Goal: Task Accomplishment & Management: Use online tool/utility

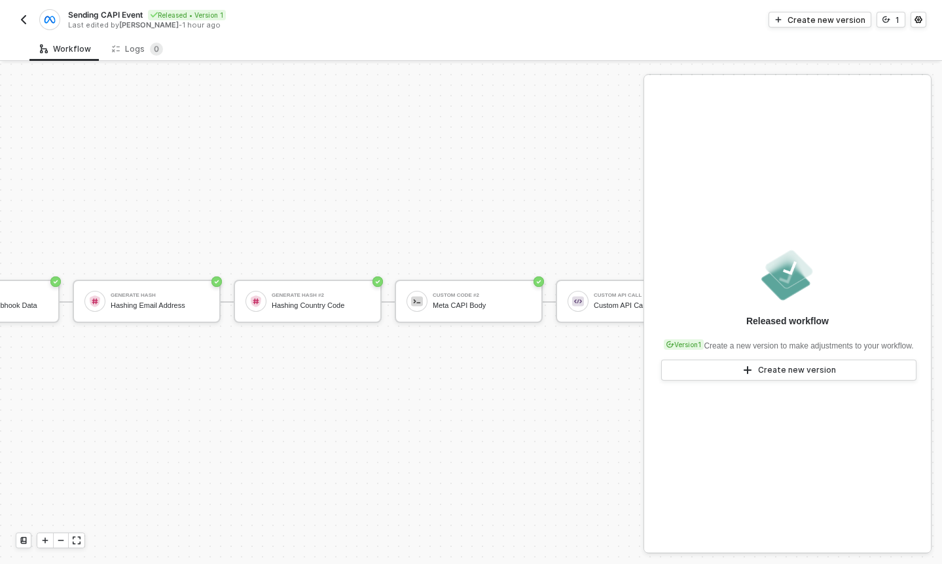
scroll to position [24, 332]
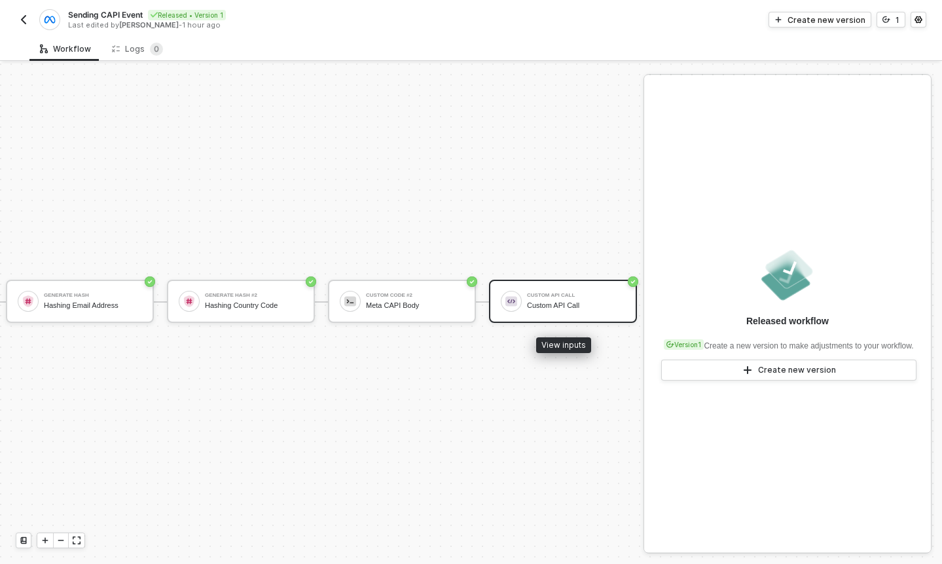
click at [527, 293] on div "Custom API Call" at bounding box center [576, 295] width 98 height 5
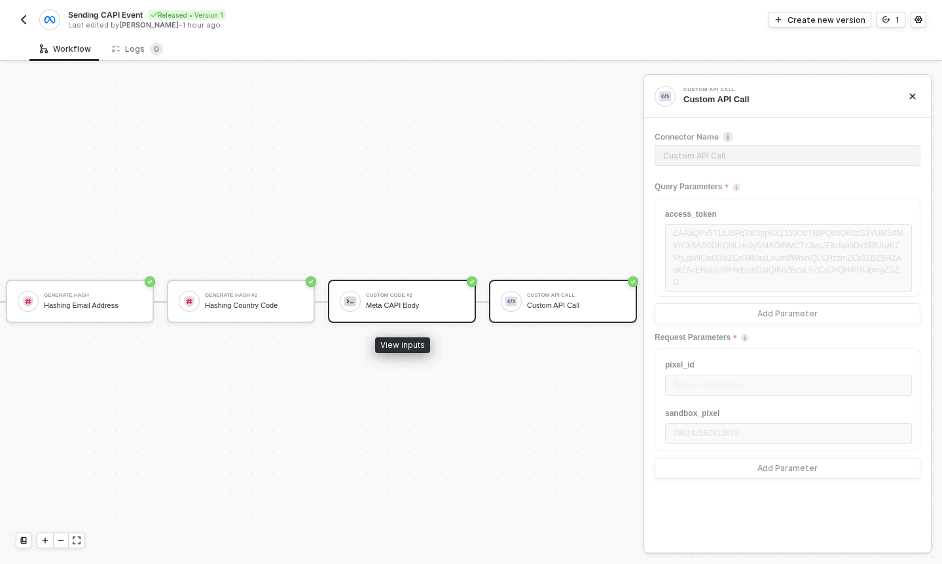
click at [409, 296] on div "Custom Code #2" at bounding box center [415, 295] width 98 height 5
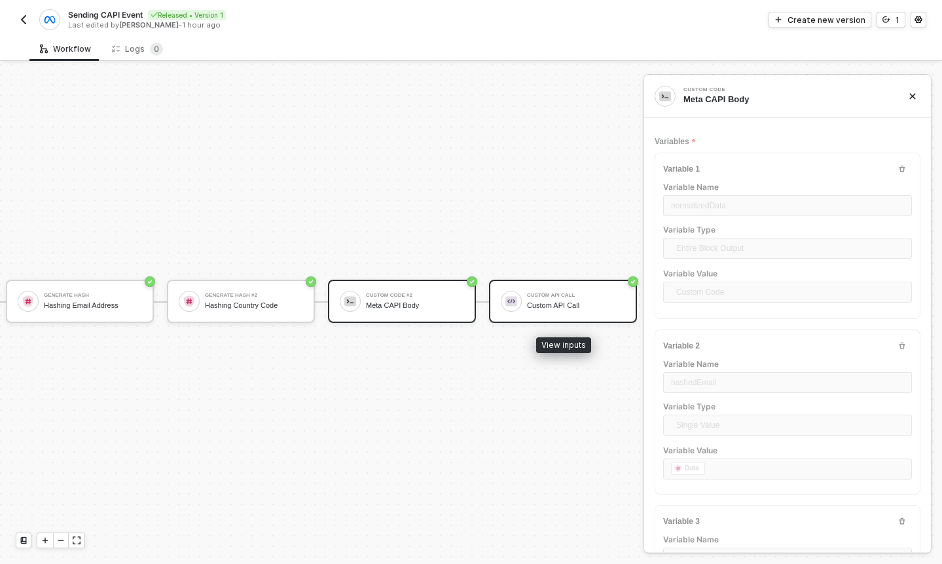
click at [517, 287] on div "Custom API Call Custom API Call" at bounding box center [563, 301] width 148 height 43
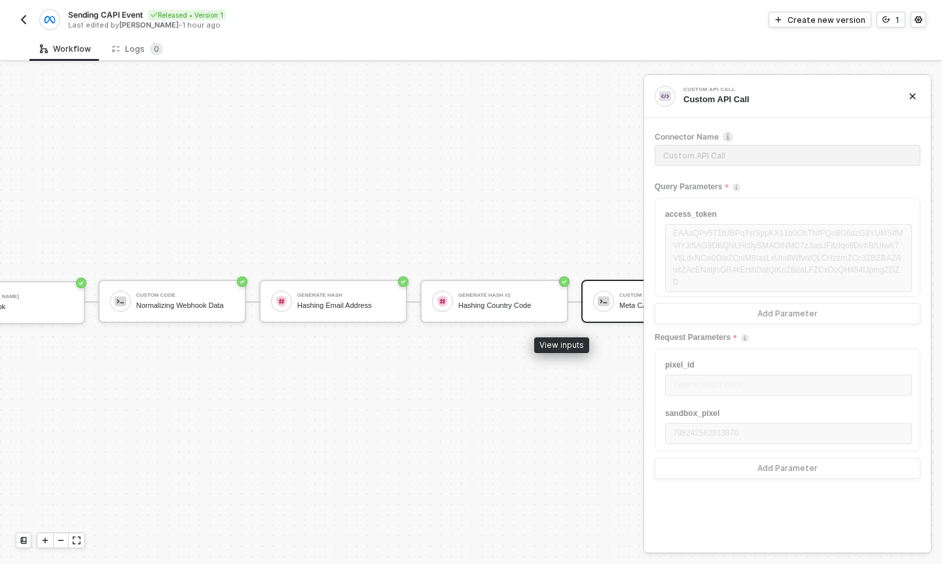
scroll to position [24, 0]
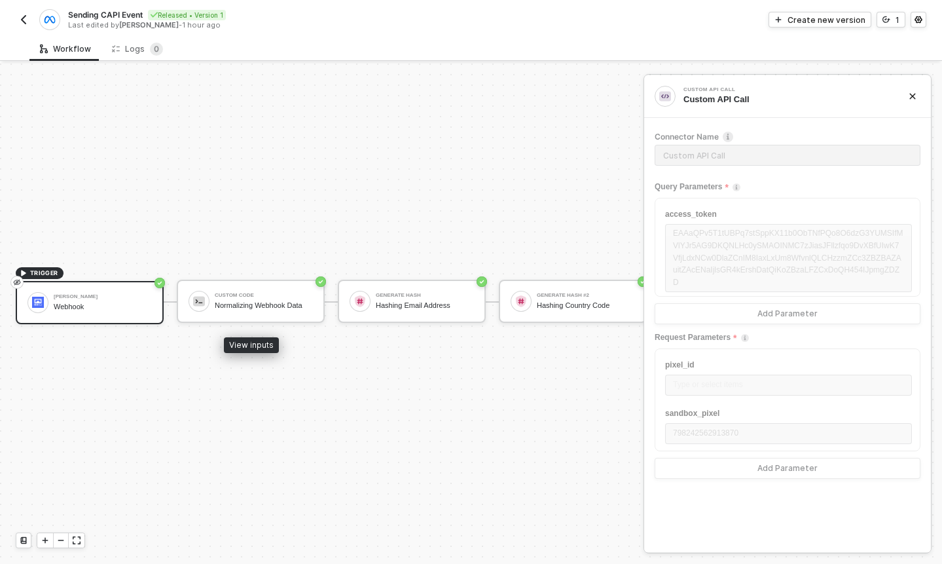
click at [129, 306] on div "Webhook" at bounding box center [103, 307] width 98 height 9
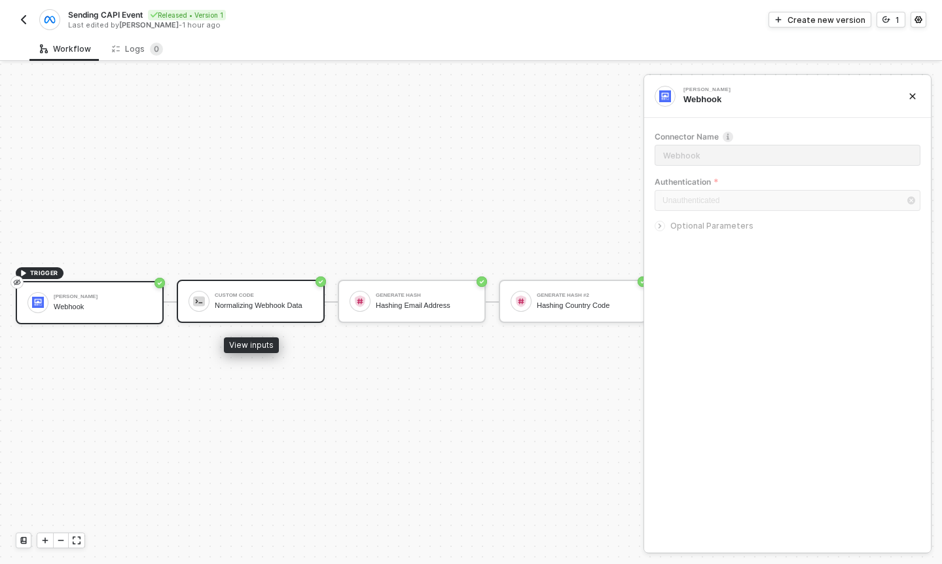
click at [251, 303] on div "Normalizing Webhook Data" at bounding box center [264, 305] width 98 height 9
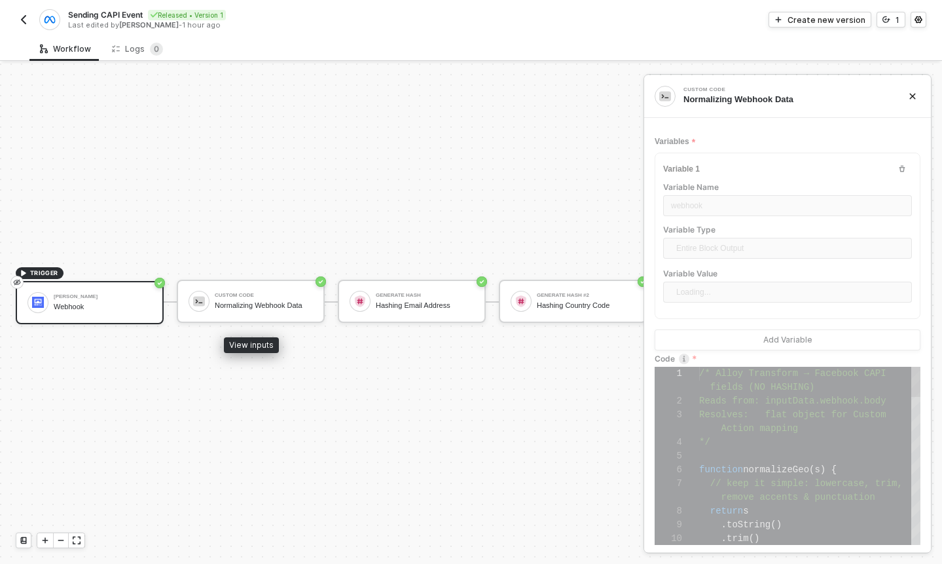
scroll to position [96, 0]
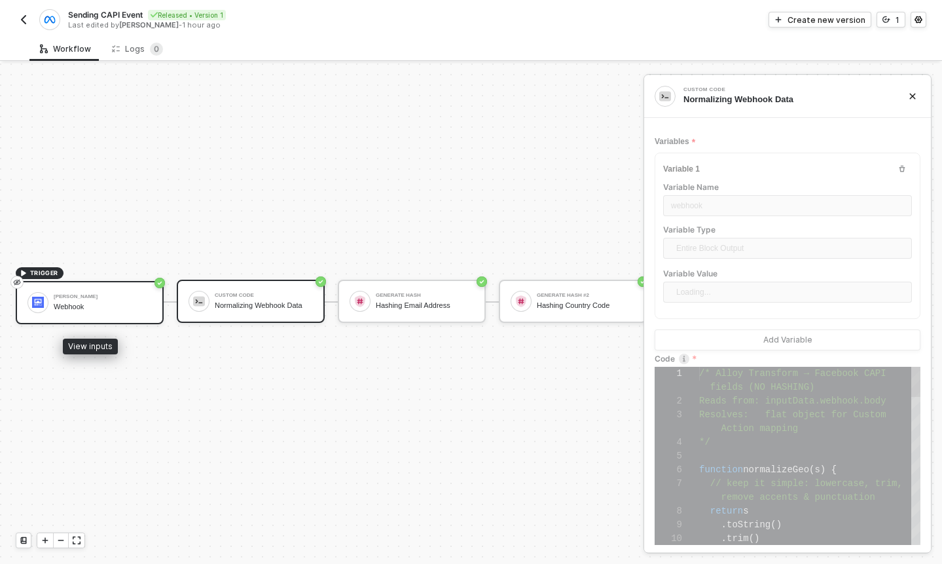
click at [116, 300] on div "Brij Webhook" at bounding box center [103, 302] width 98 height 25
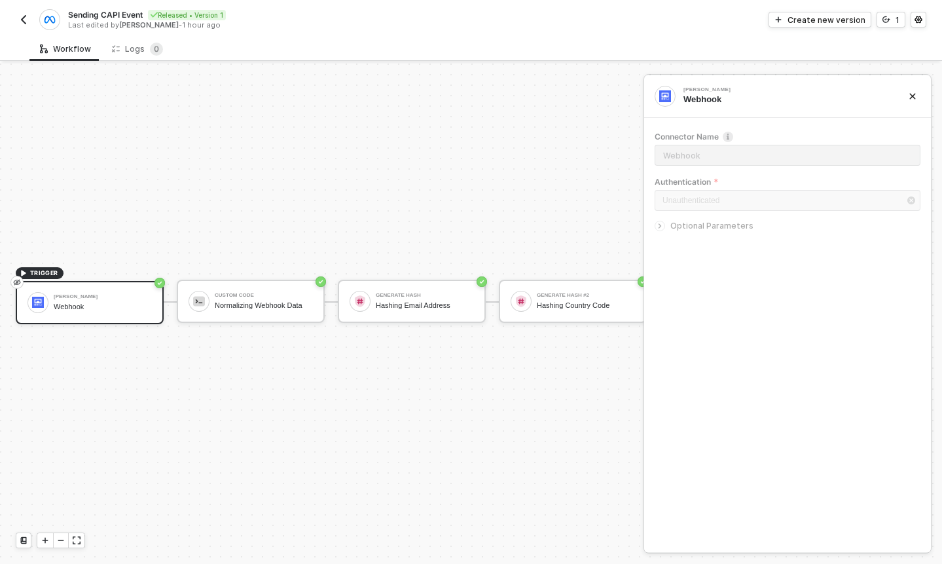
click at [26, 17] on img "button" at bounding box center [23, 19] width 10 height 10
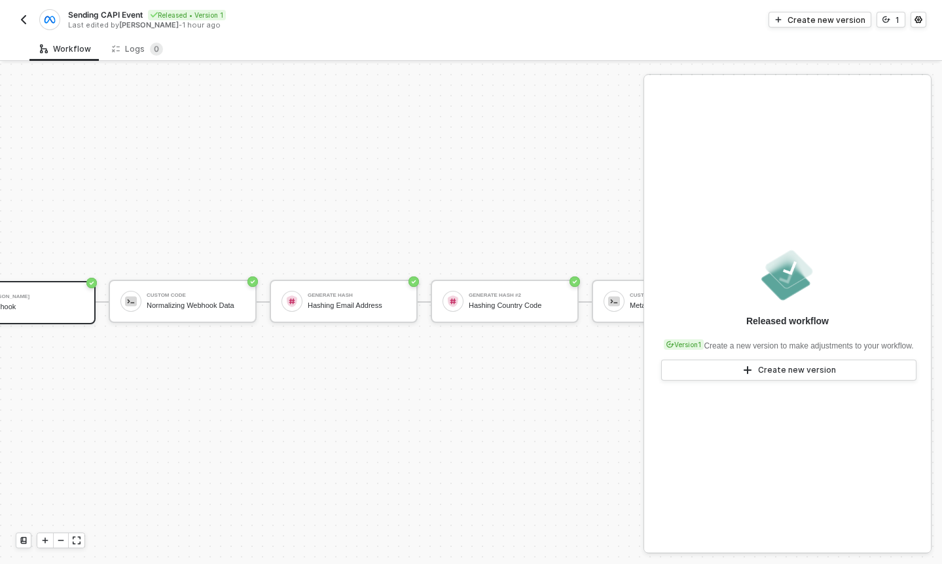
scroll to position [24, 2]
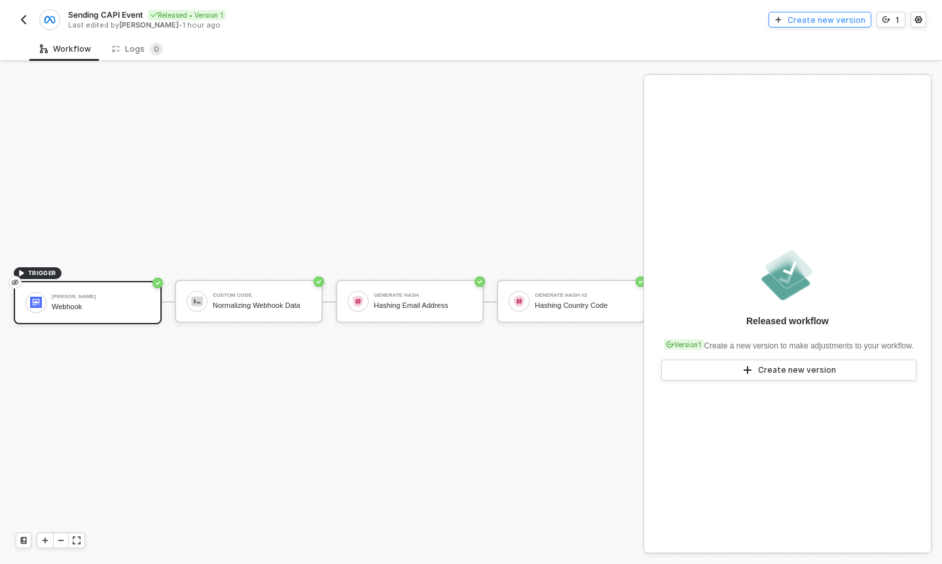
click at [843, 20] on div "Create new version" at bounding box center [827, 19] width 78 height 11
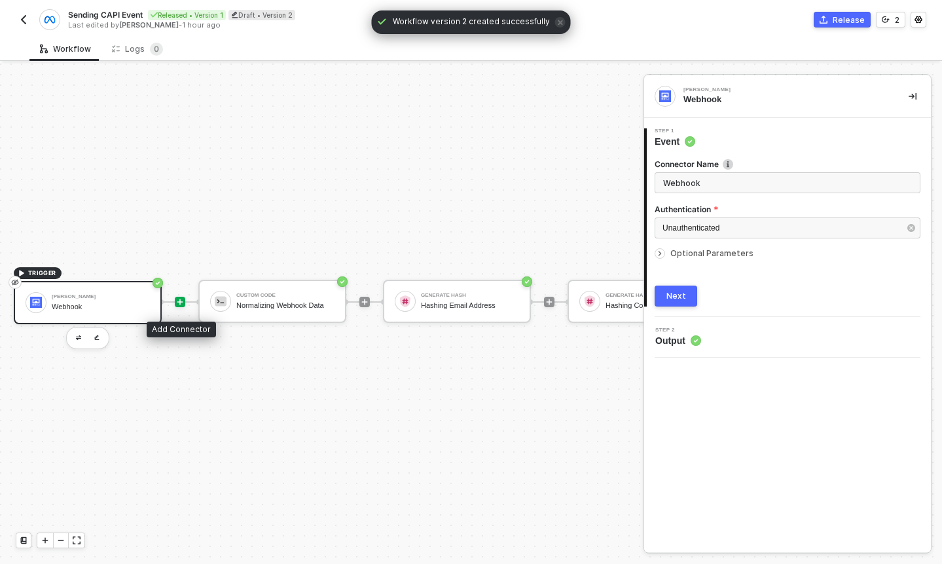
click at [181, 303] on icon "icon-play" at bounding box center [180, 302] width 8 height 8
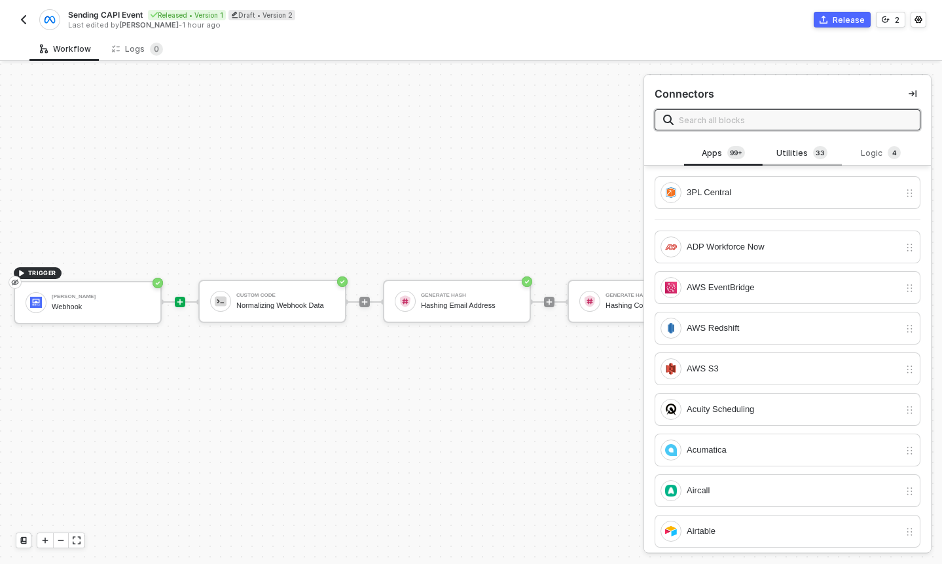
click at [781, 155] on div "Utilities 3 3" at bounding box center [802, 153] width 58 height 14
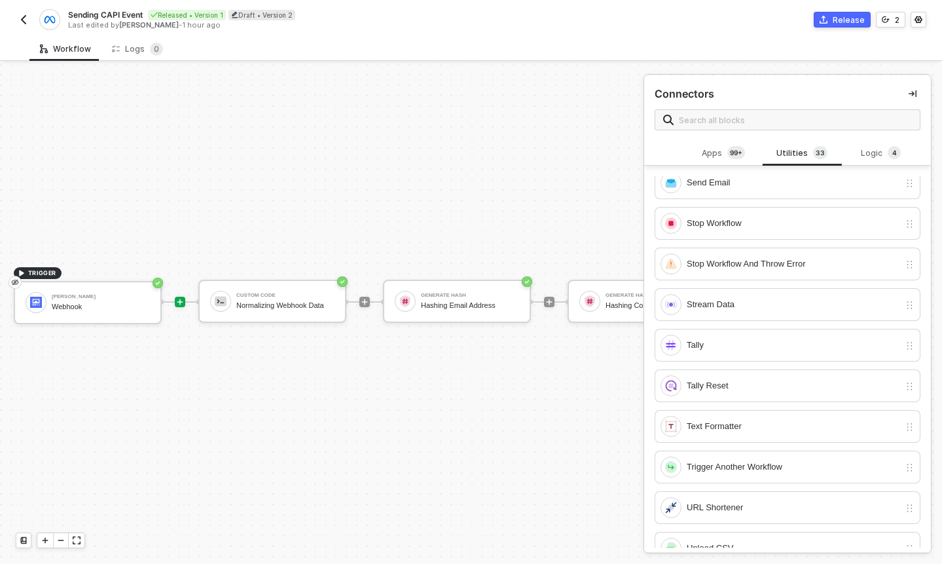
scroll to position [968, 0]
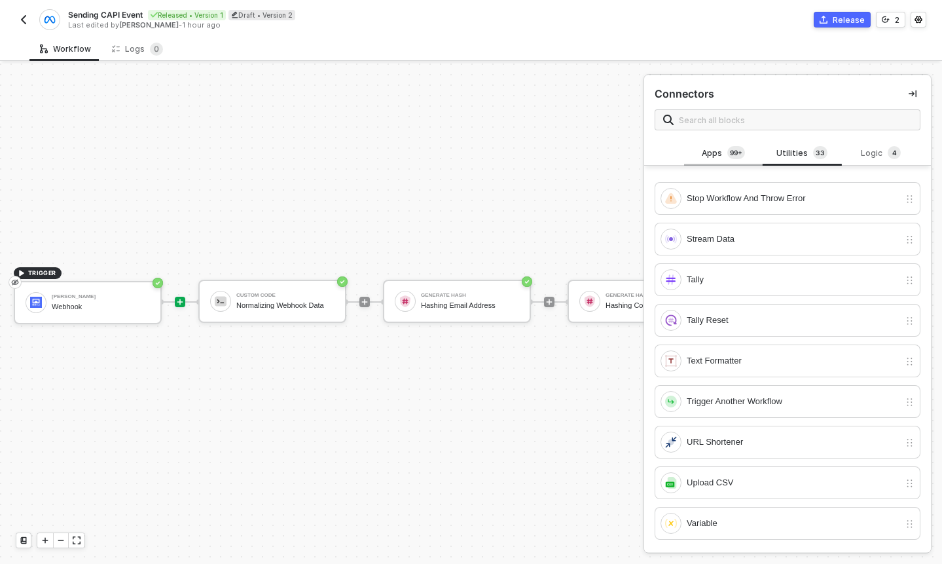
click at [711, 157] on div "Apps 99+" at bounding box center [724, 153] width 58 height 14
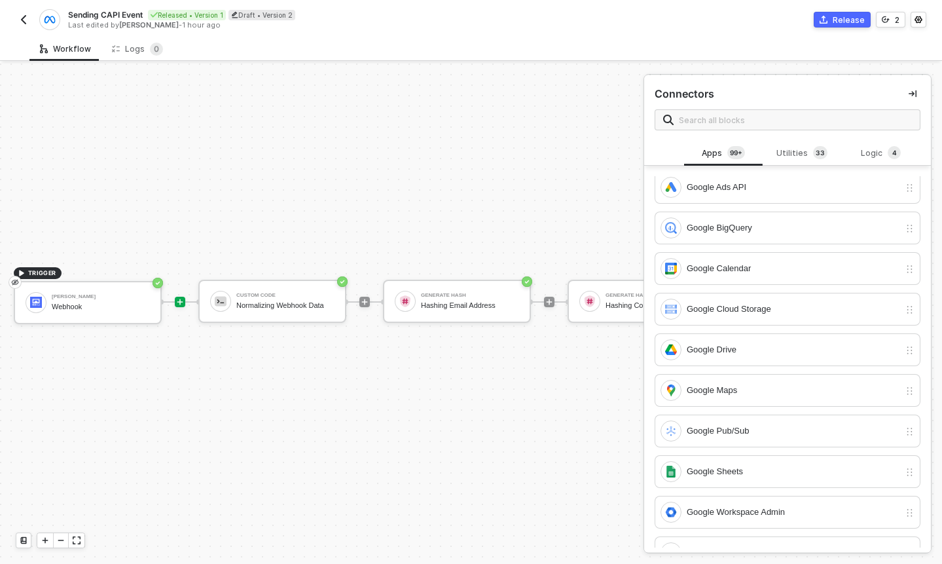
scroll to position [2169, 0]
click at [868, 147] on div "Logic 4" at bounding box center [882, 153] width 58 height 14
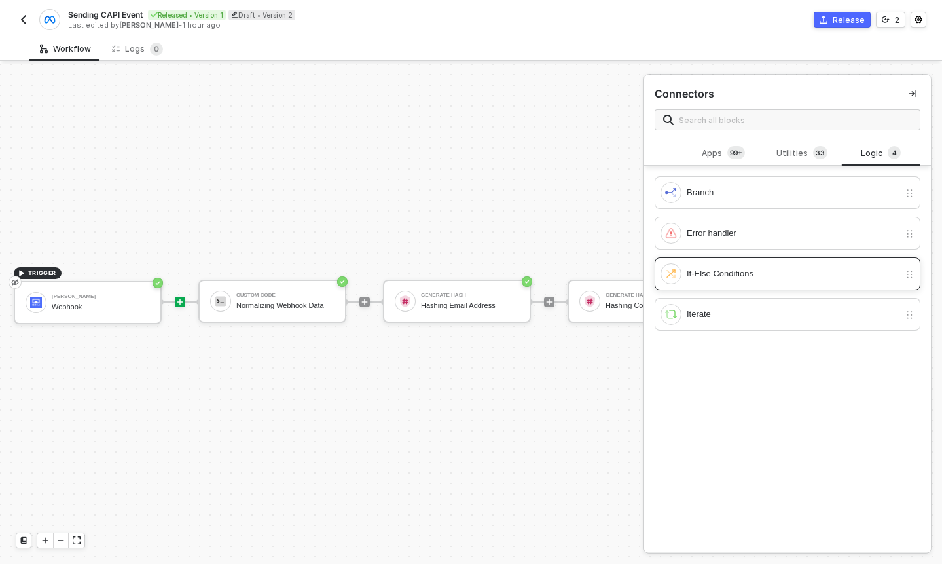
click at [728, 278] on div "If-Else Conditions" at bounding box center [793, 273] width 213 height 14
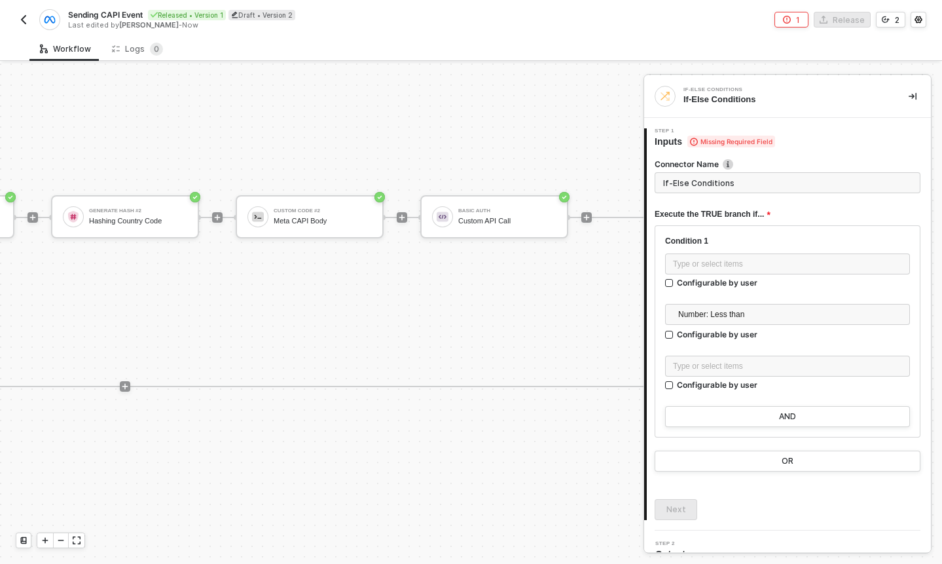
scroll to position [24, 891]
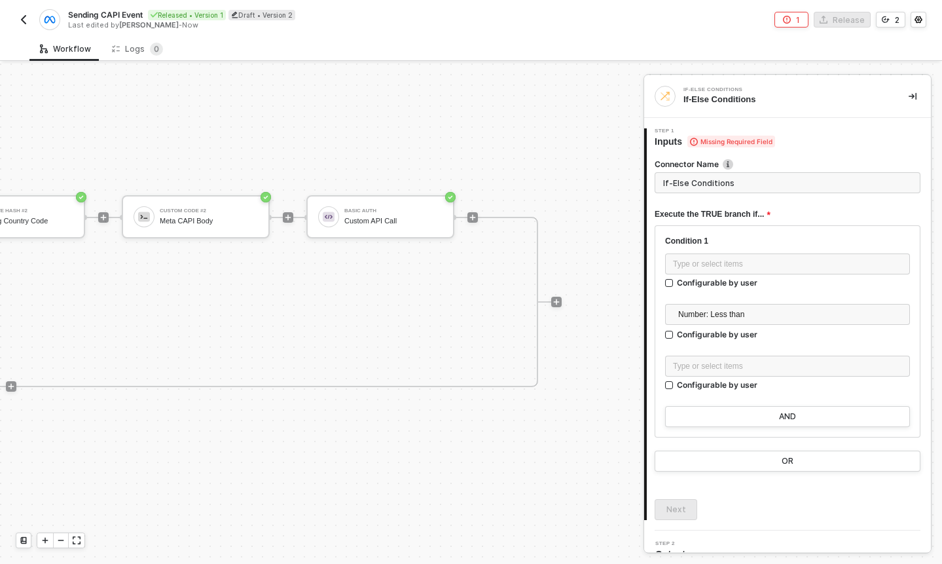
click at [28, 22] on img "button" at bounding box center [23, 19] width 10 height 10
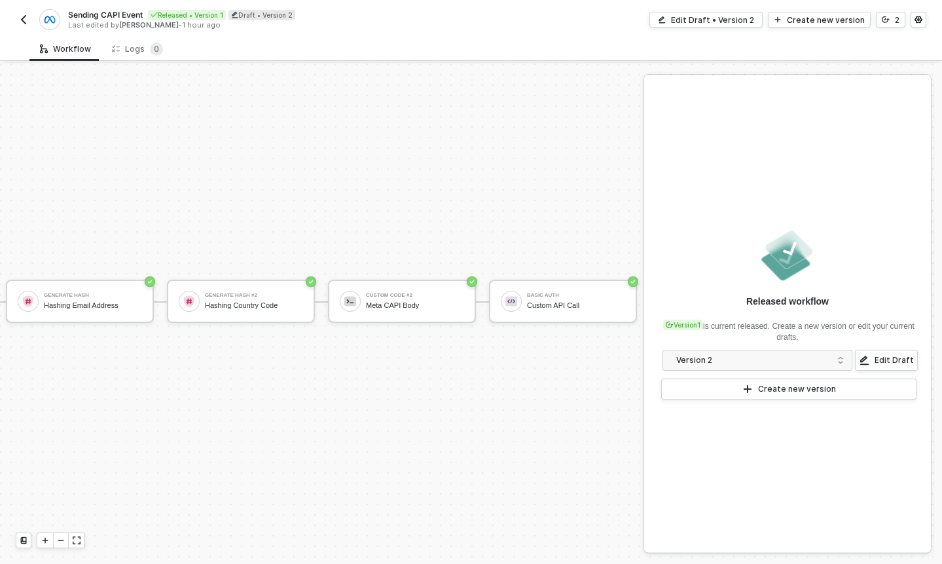
scroll to position [24, 0]
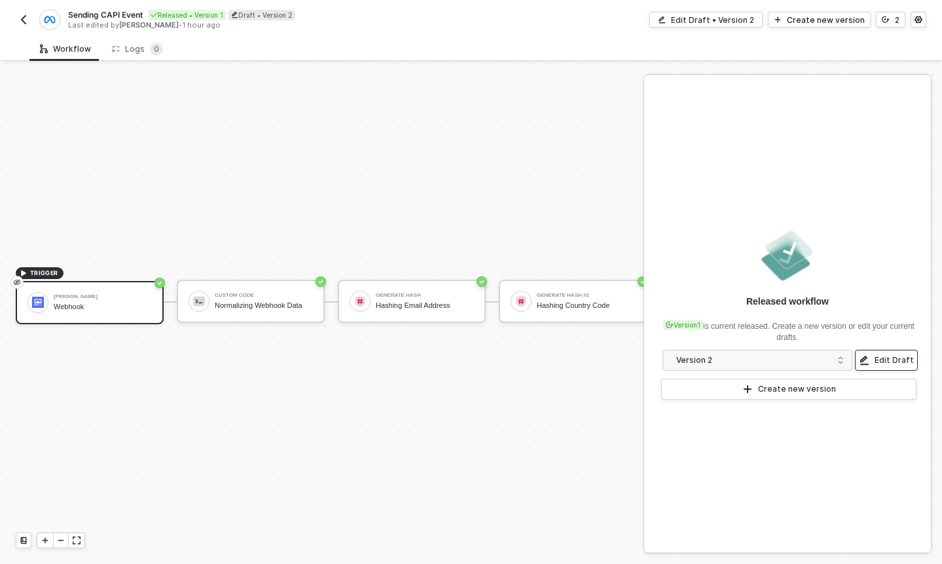
click at [883, 366] on button "Edit Draft" at bounding box center [886, 360] width 63 height 21
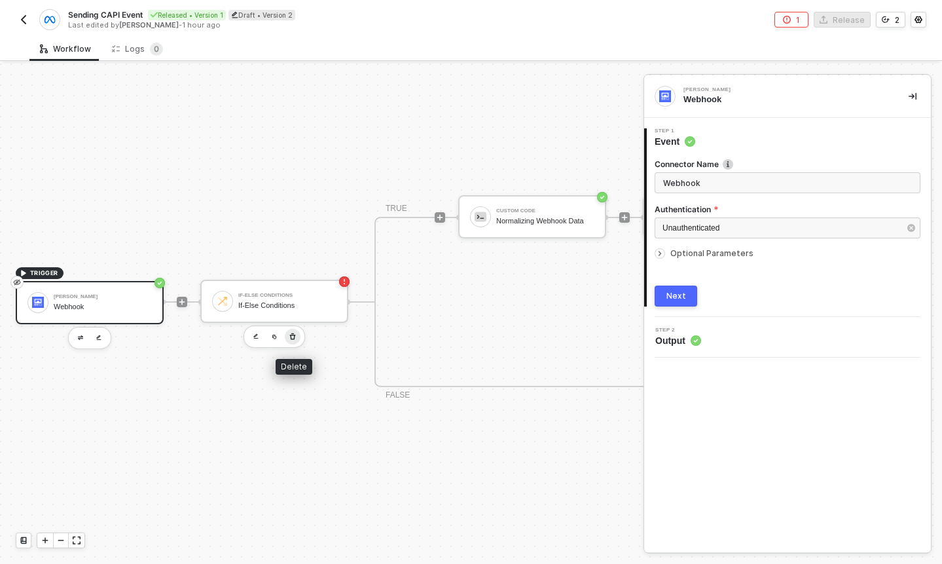
click at [291, 336] on icon "button" at bounding box center [293, 336] width 8 height 10
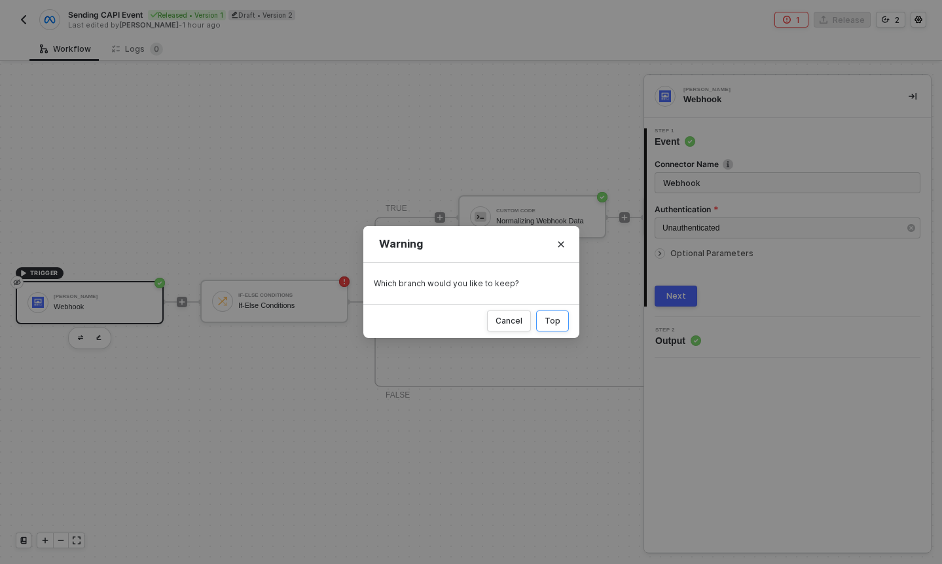
click at [561, 322] on button "Top" at bounding box center [552, 320] width 33 height 21
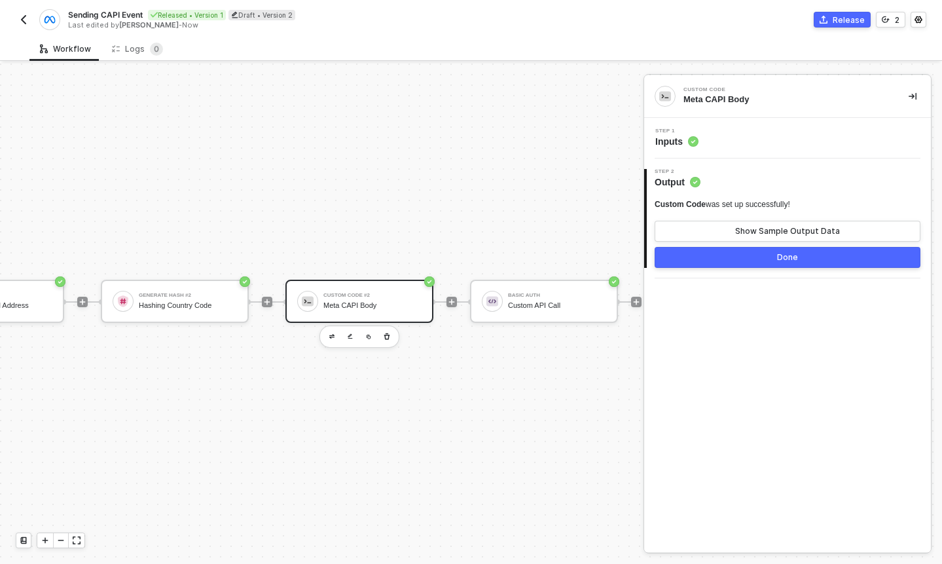
scroll to position [24, 463]
click at [272, 303] on icon "icon-play" at bounding box center [273, 302] width 8 height 8
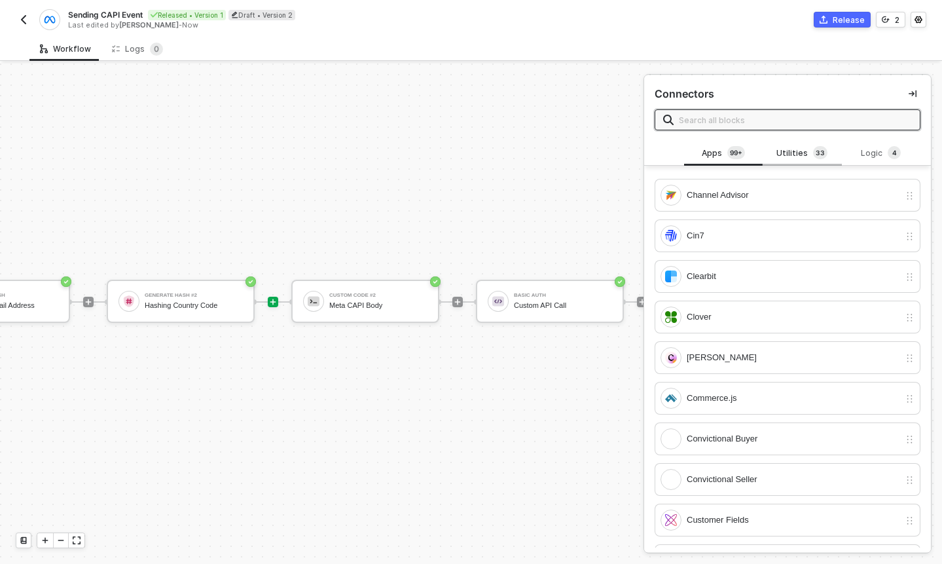
scroll to position [897, 0]
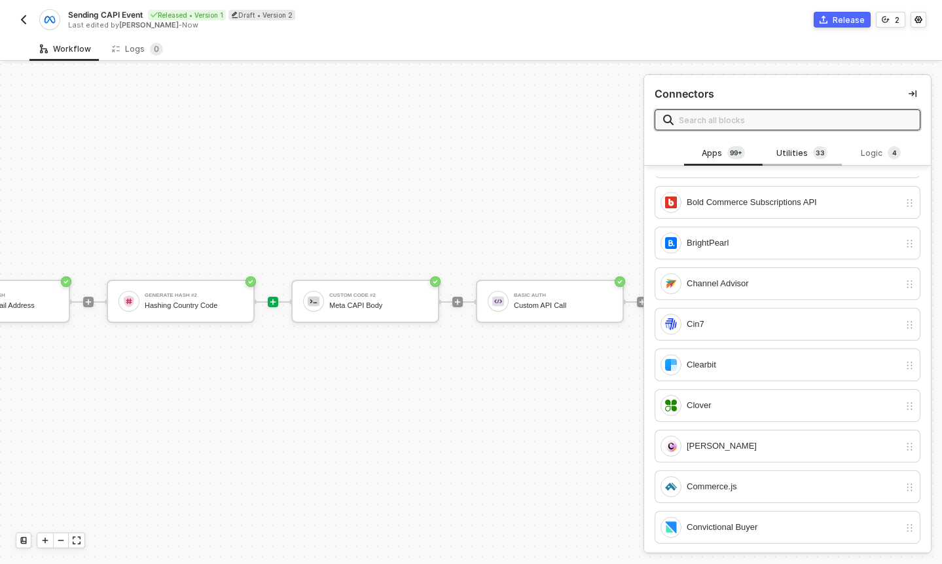
click at [792, 152] on div "Utilities 3 3" at bounding box center [802, 153] width 58 height 14
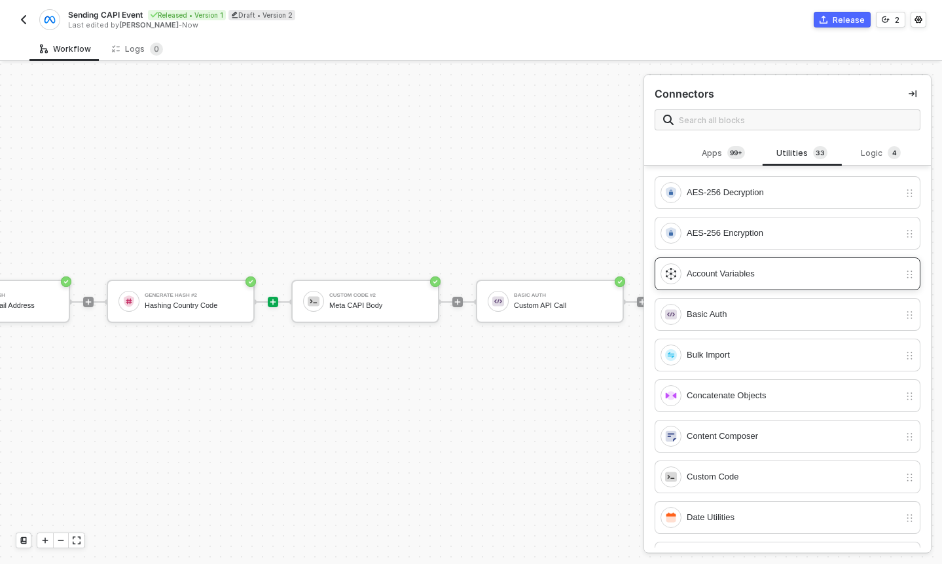
click at [773, 269] on div "Account Variables" at bounding box center [793, 273] width 213 height 14
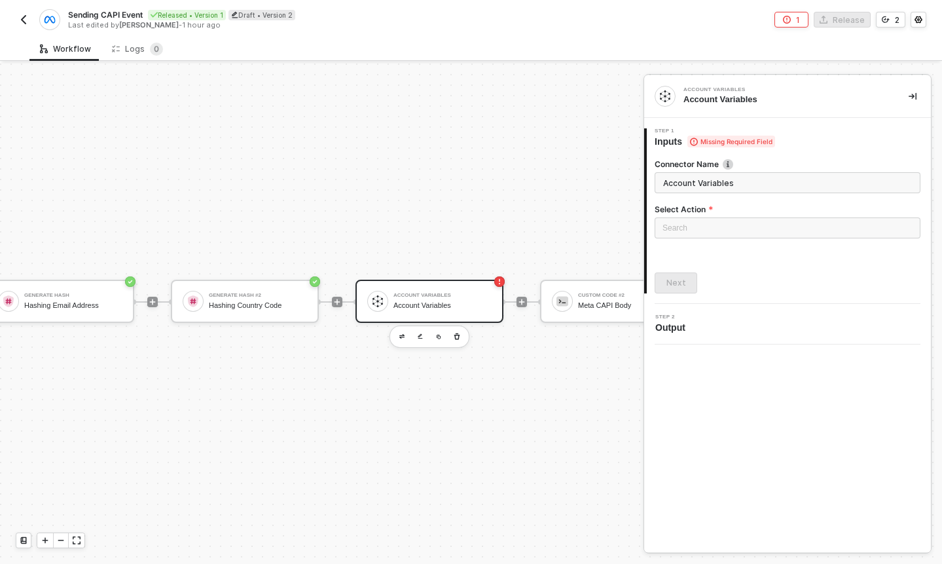
scroll to position [24, 363]
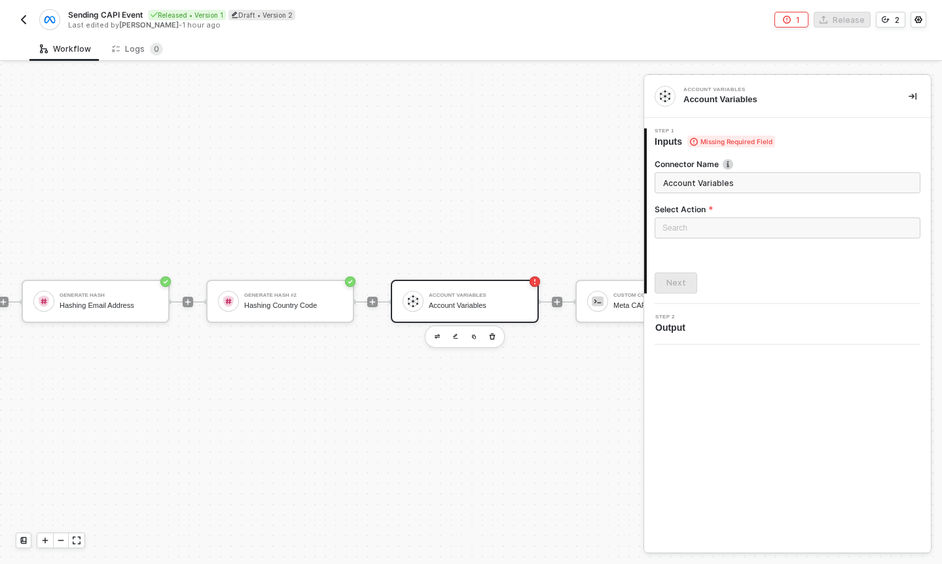
click at [731, 179] on input "Account Variables" at bounding box center [788, 182] width 266 height 21
type input "Event Settings"
click at [703, 236] on input "search" at bounding box center [788, 228] width 250 height 20
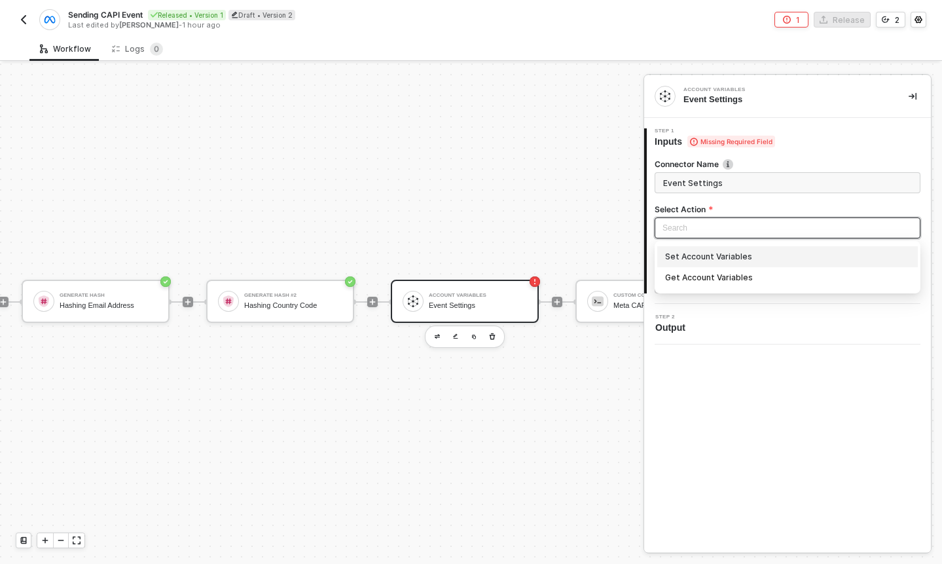
click at [692, 257] on div "Set Account Variables" at bounding box center [787, 256] width 245 height 14
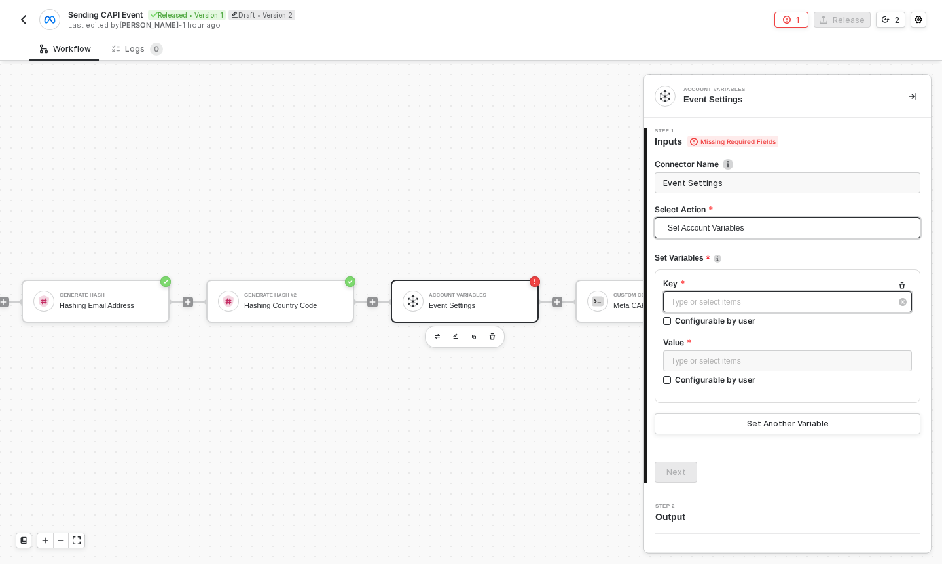
click at [718, 307] on div "Type or select items ﻿" at bounding box center [781, 302] width 220 height 12
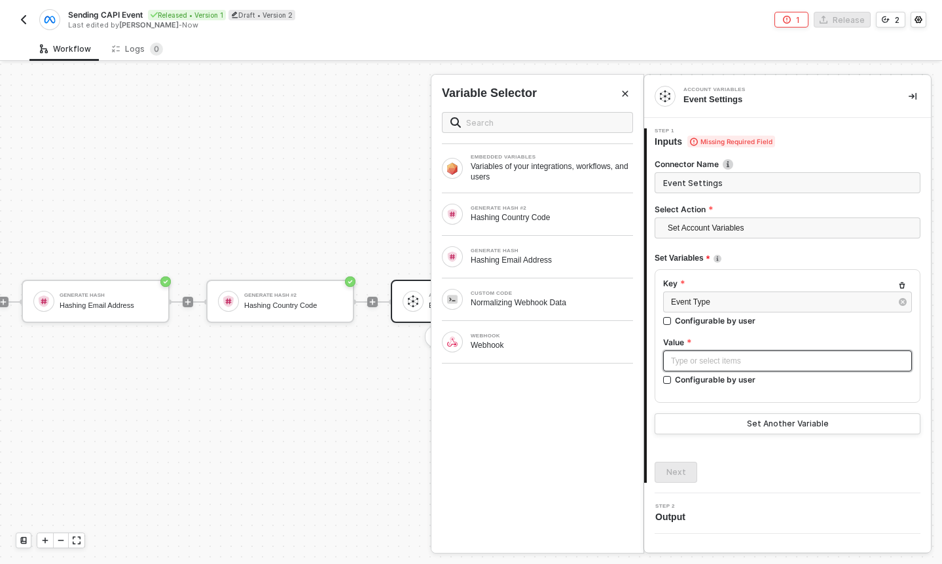
click at [701, 361] on div "Type or select items ﻿" at bounding box center [787, 361] width 233 height 12
click at [685, 376] on div "Configurable by user" at bounding box center [715, 379] width 81 height 11
click at [672, 376] on input "Configurable by user" at bounding box center [667, 380] width 9 height 9
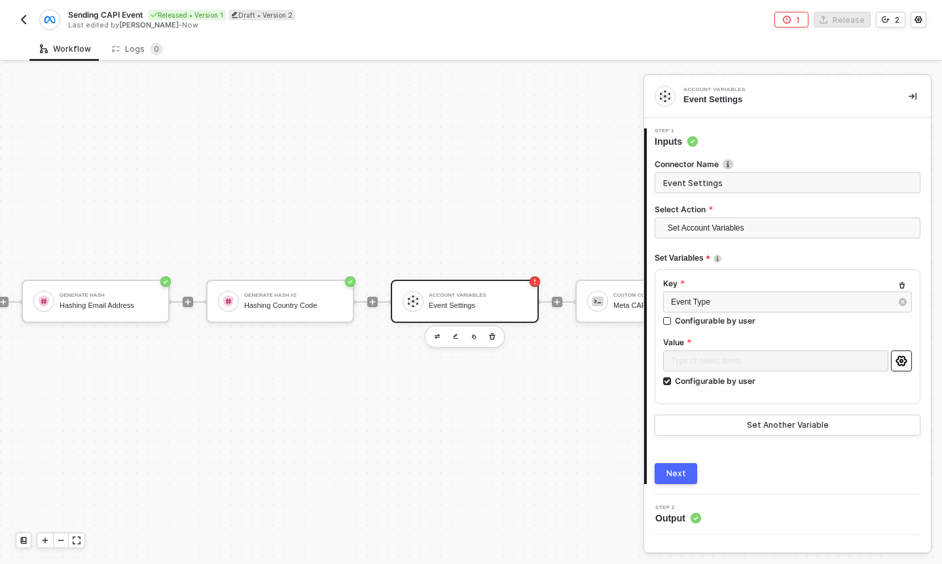
click at [899, 361] on icon "icon-settings" at bounding box center [902, 361] width 12 height 10
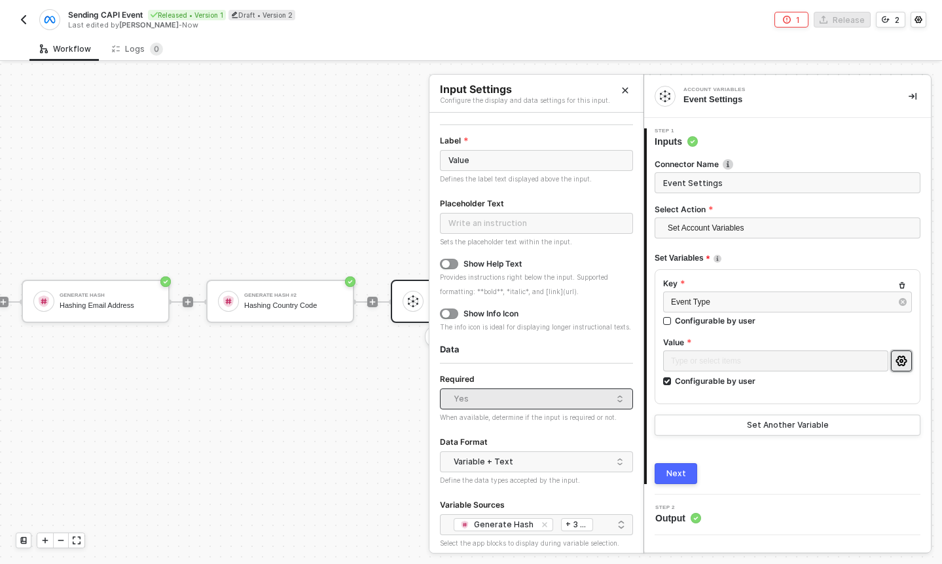
scroll to position [0, 0]
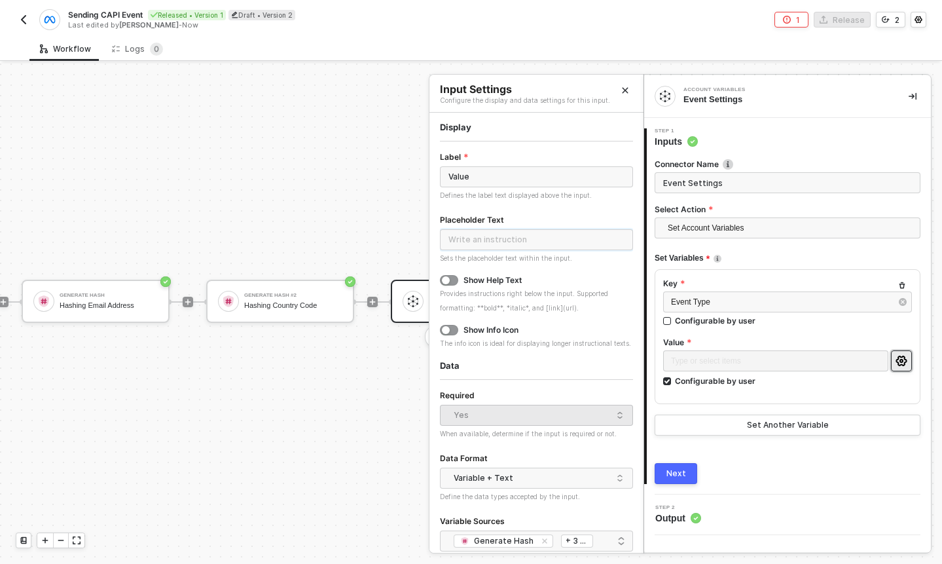
click at [498, 245] on input "text" at bounding box center [536, 239] width 193 height 21
click at [506, 221] on label "Placeholder Text" at bounding box center [476, 219] width 73 height 13
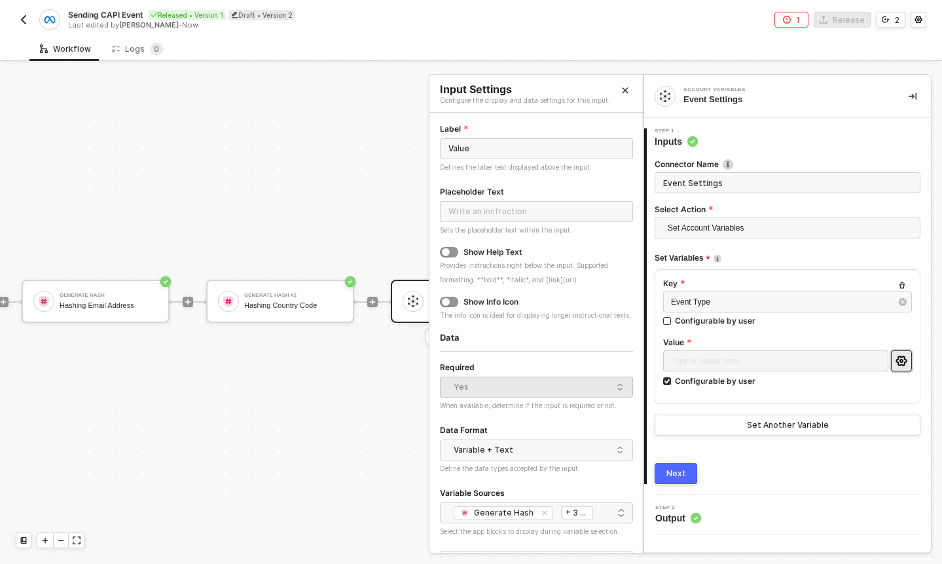
scroll to position [37, 0]
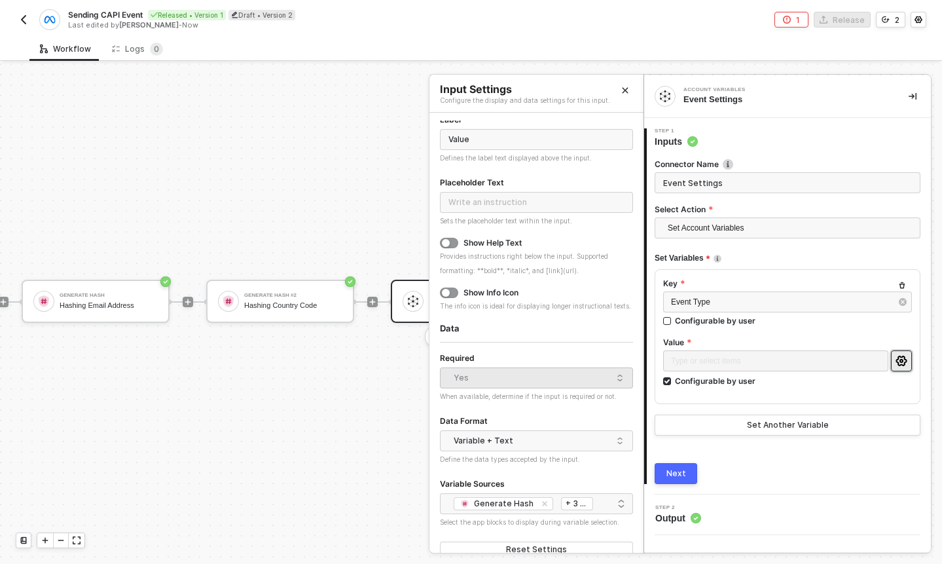
click at [624, 87] on icon "Close" at bounding box center [625, 90] width 8 height 8
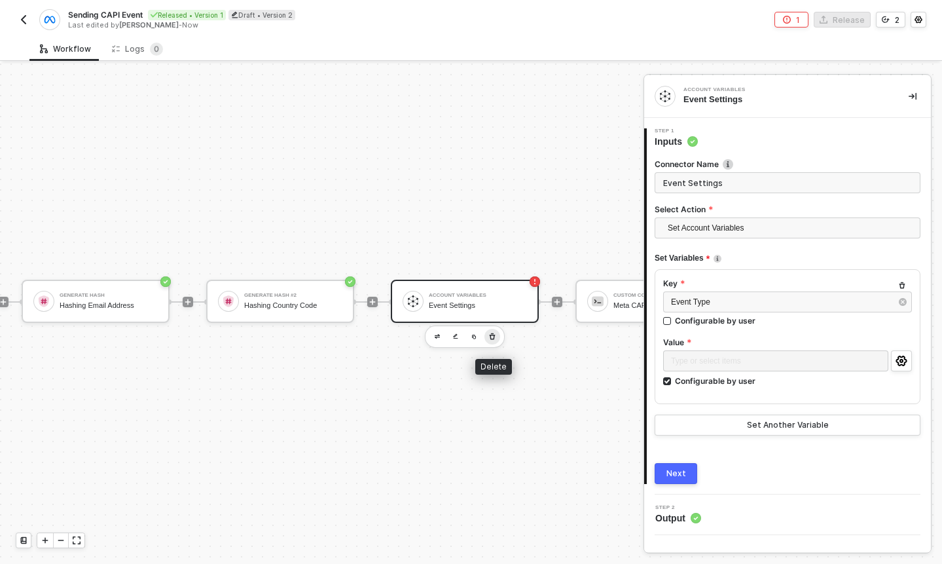
click at [495, 339] on icon "button" at bounding box center [492, 336] width 8 height 10
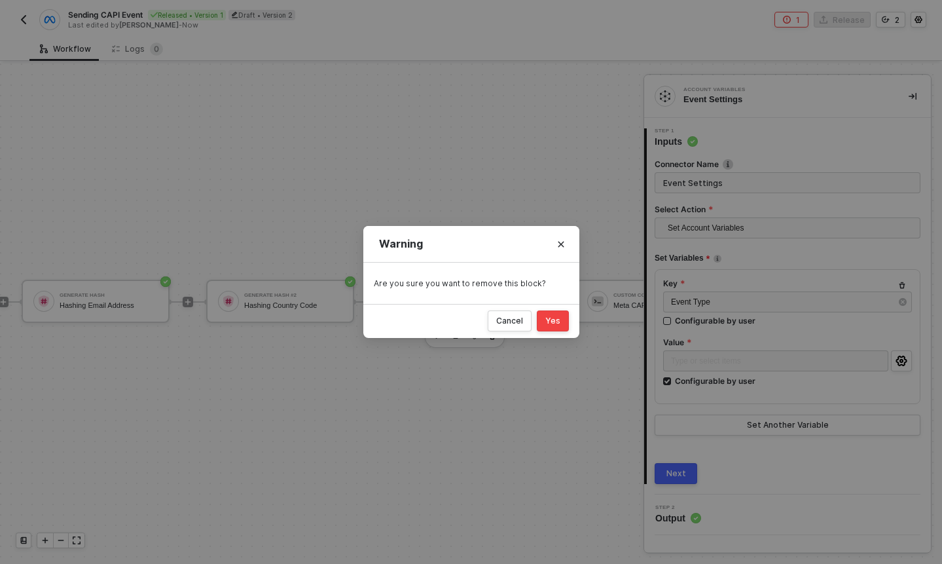
click at [555, 319] on div "Yes" at bounding box center [552, 321] width 15 height 10
checkbox input "false"
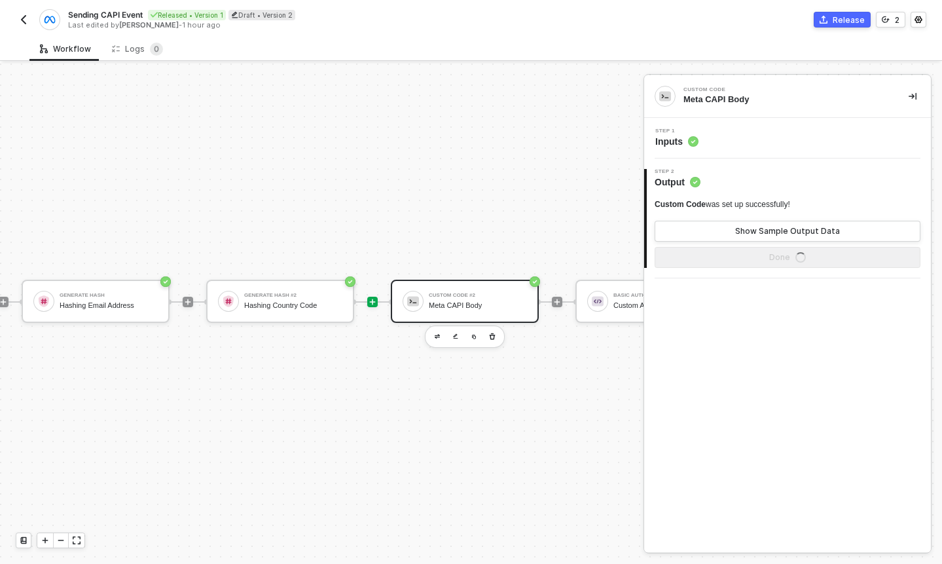
click at [376, 301] on icon "icon-play" at bounding box center [373, 302] width 8 height 8
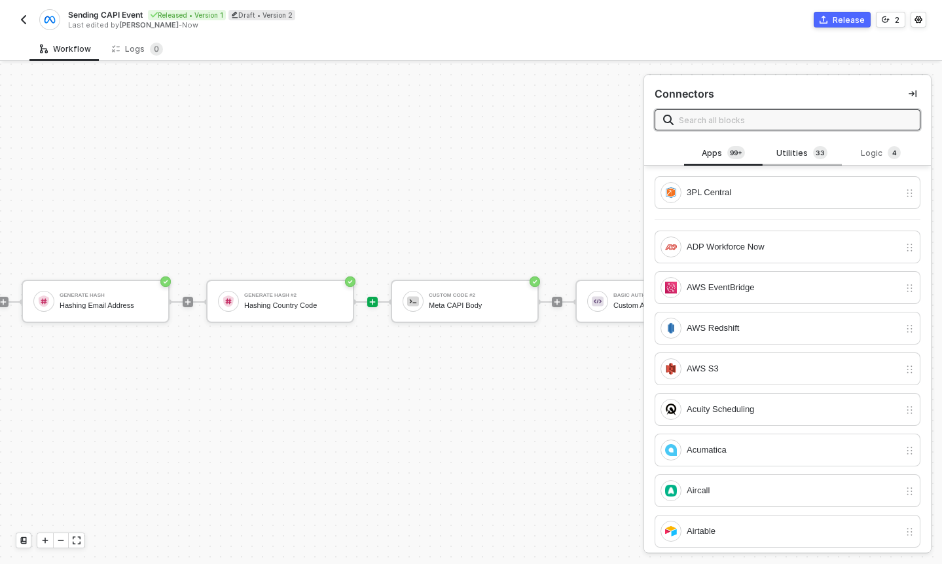
click at [786, 149] on div "Utilities 3 3" at bounding box center [802, 153] width 58 height 14
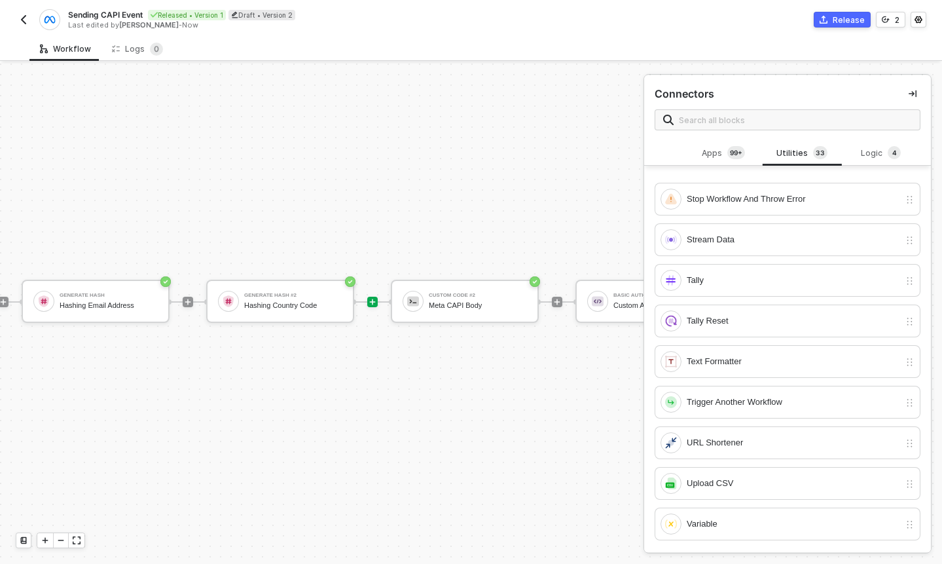
scroll to position [968, 0]
click at [789, 514] on div "Variable" at bounding box center [780, 523] width 239 height 21
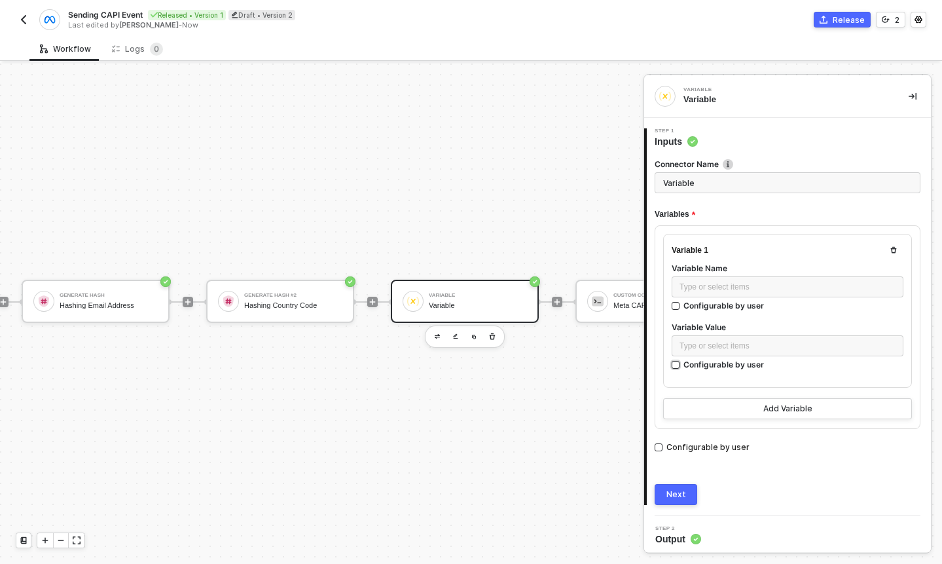
click at [680, 365] on input "Configurable by user" at bounding box center [676, 365] width 9 height 9
checkbox input "true"
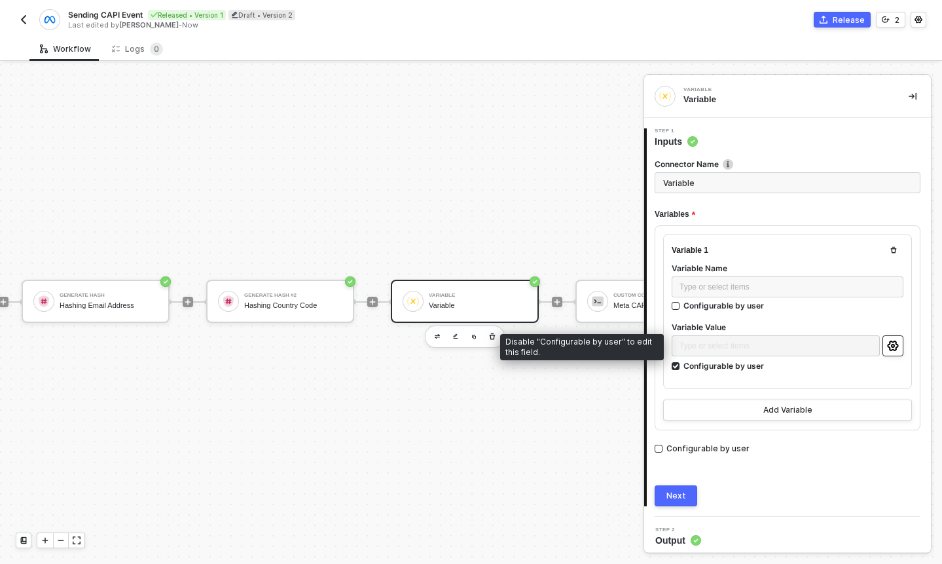
click at [889, 344] on icon "icon-settings" at bounding box center [892, 345] width 11 height 10
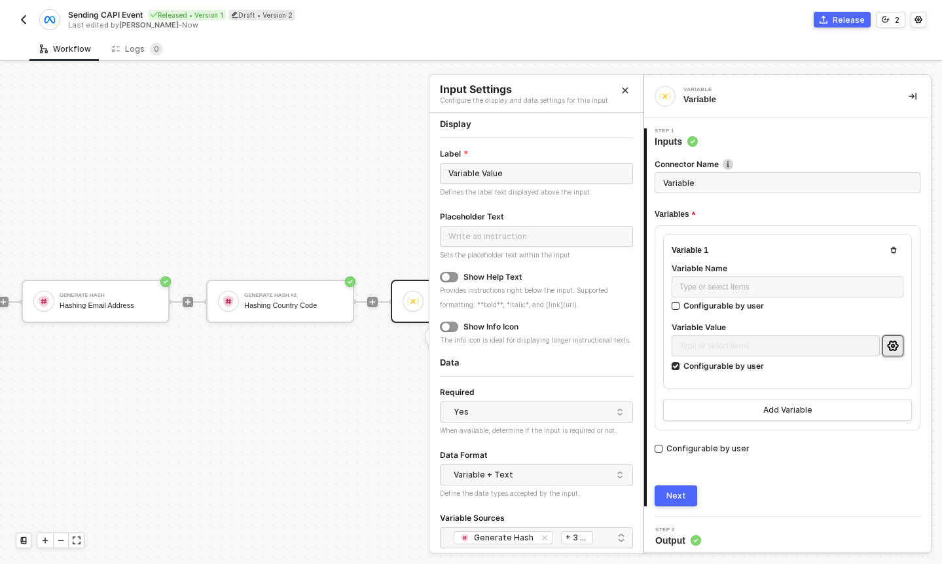
scroll to position [0, 0]
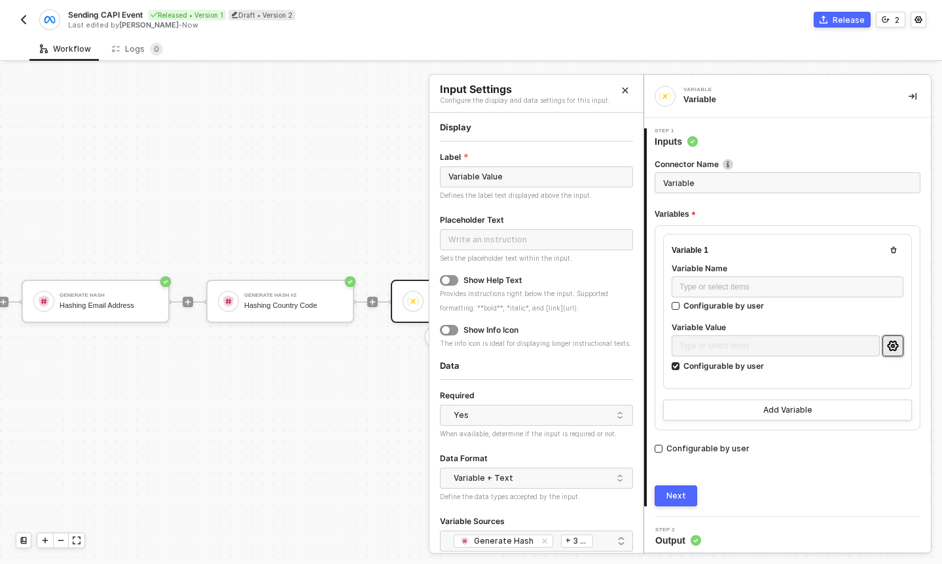
click at [624, 87] on icon "Close" at bounding box center [625, 90] width 8 height 8
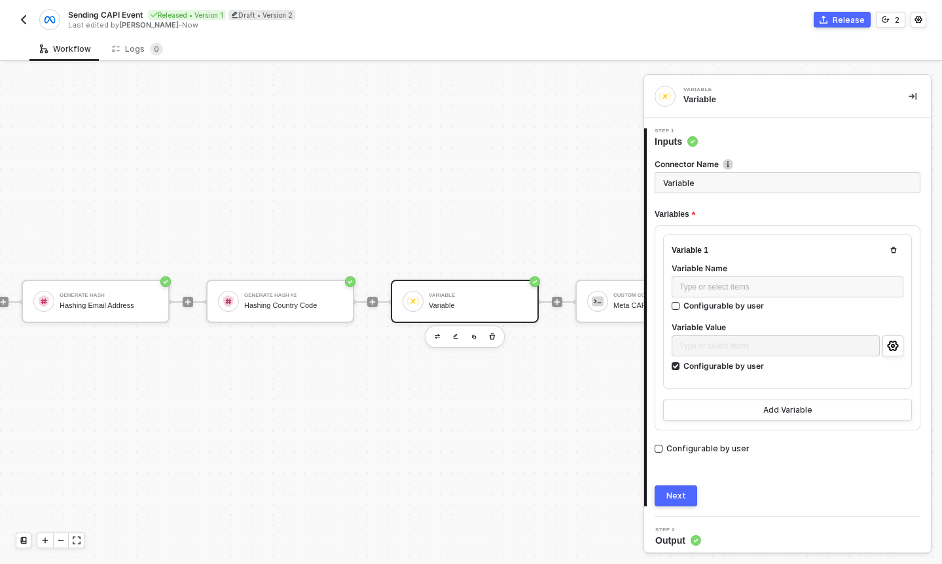
scroll to position [24, 363]
click at [602, 303] on img at bounding box center [598, 301] width 12 height 12
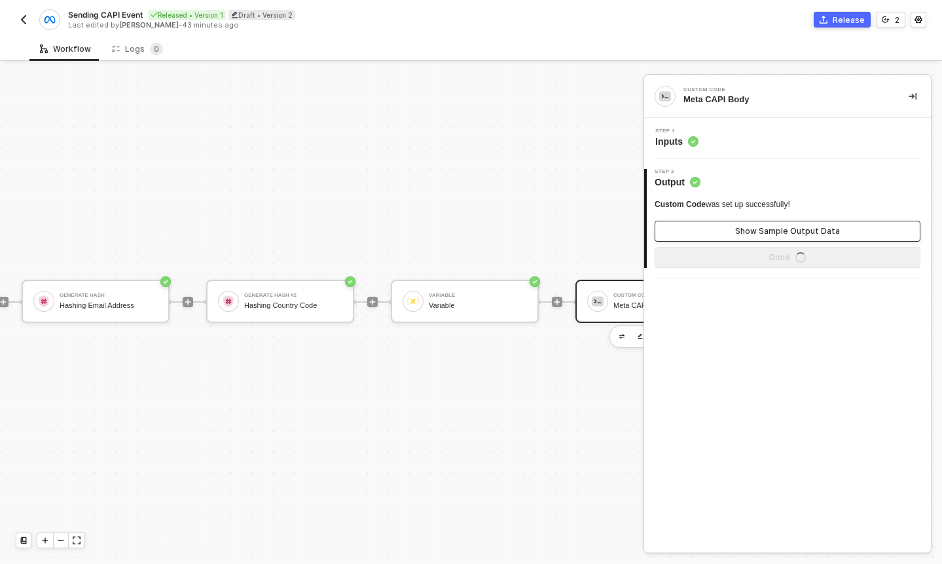
click at [769, 226] on div "Show Sample Output Data" at bounding box center [787, 231] width 105 height 10
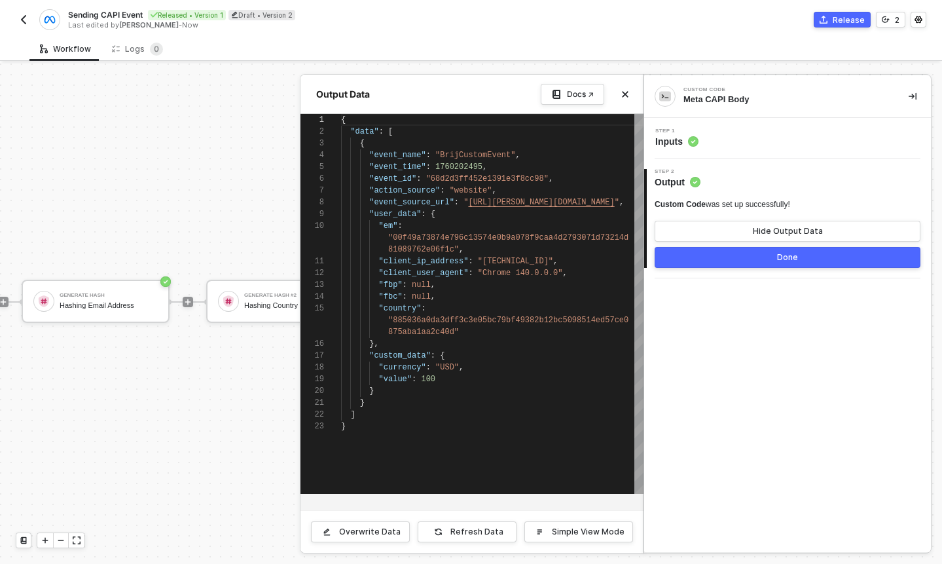
scroll to position [106, 0]
click at [245, 191] on div at bounding box center [471, 314] width 942 height 500
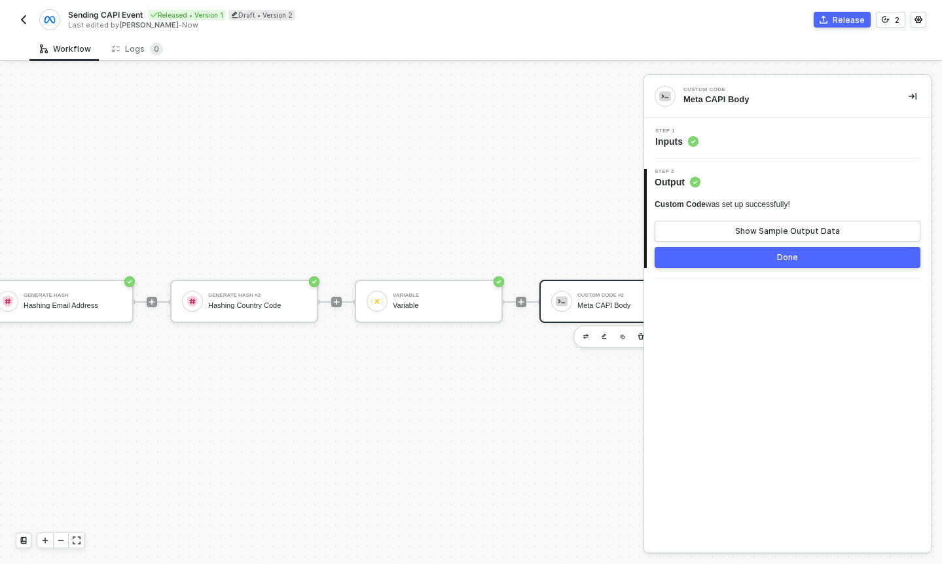
scroll to position [24, 467]
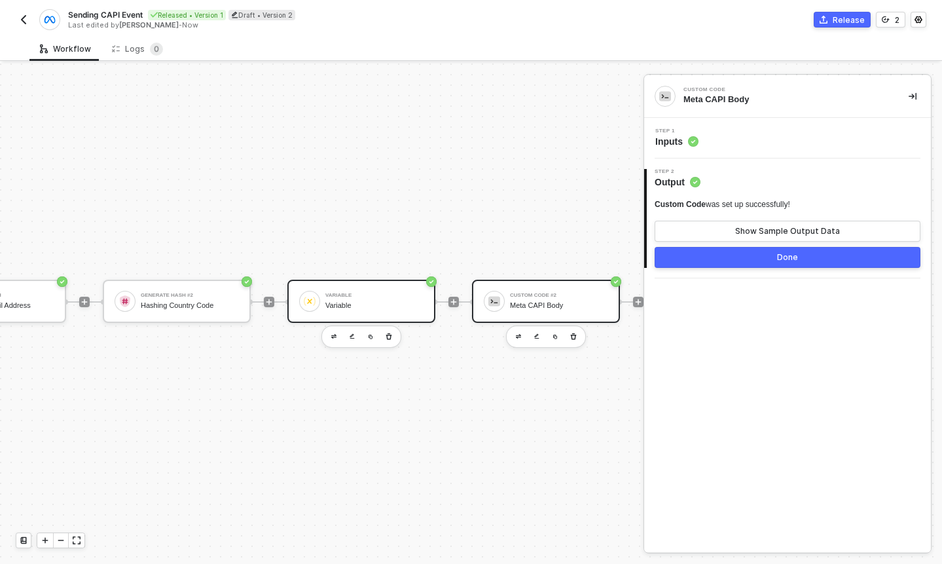
click at [364, 298] on div "Variable Variable" at bounding box center [374, 301] width 98 height 25
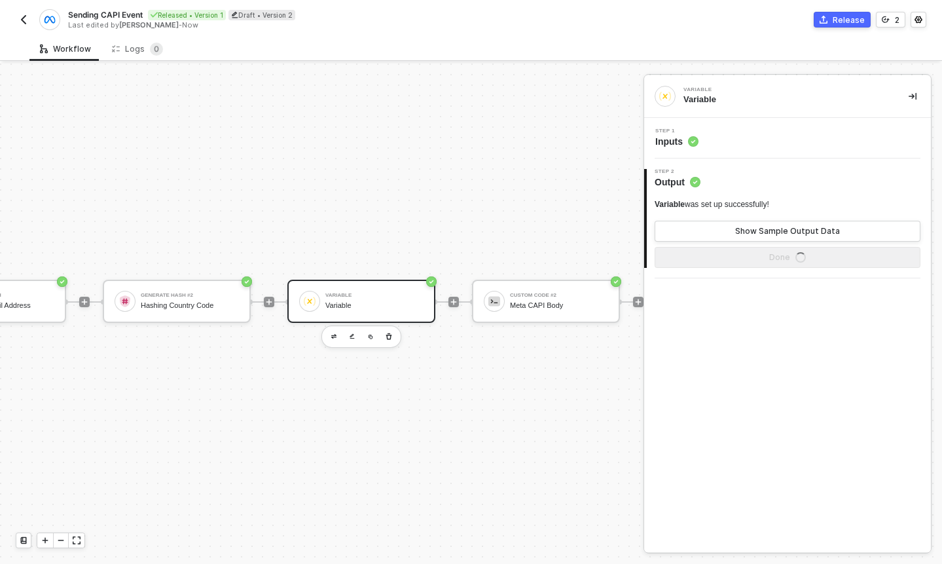
click at [711, 141] on div "Step 1 Inputs" at bounding box center [790, 138] width 284 height 20
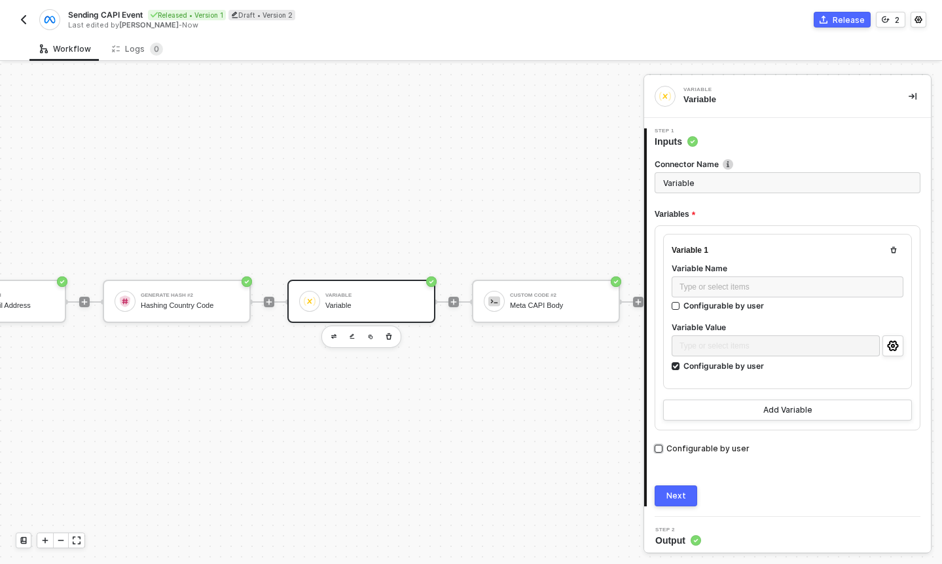
click at [658, 447] on input "Configurable by user" at bounding box center [659, 449] width 8 height 8
checkbox input "true"
checkbox input "false"
click at [680, 448] on div "Configurable by user" at bounding box center [708, 447] width 83 height 12
click at [663, 448] on input "Configurable by user" at bounding box center [659, 447] width 8 height 8
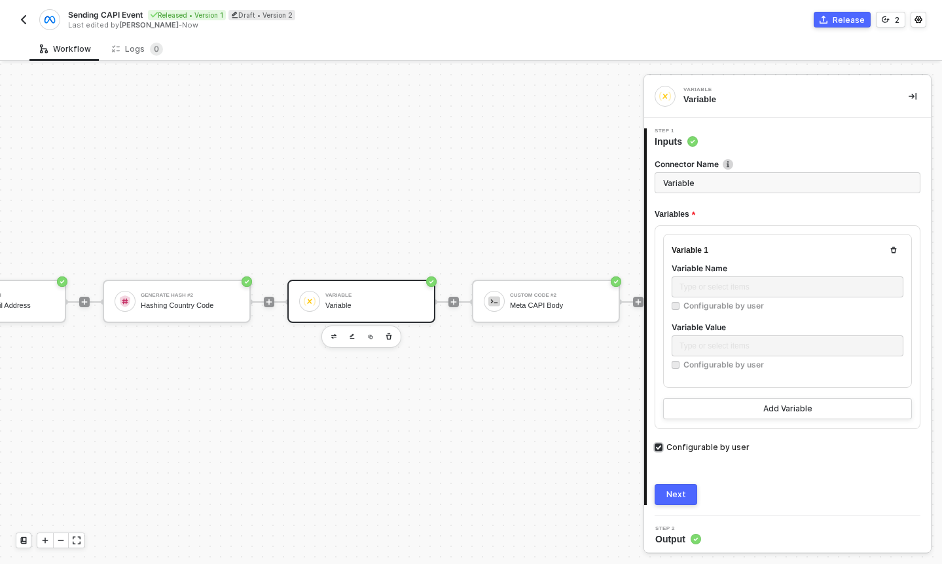
checkbox input "false"
click at [724, 289] on div "Type or select items ﻿" at bounding box center [788, 287] width 216 height 12
click at [720, 360] on div "Configurable by user" at bounding box center [724, 364] width 81 height 11
click at [681, 361] on input "Configurable by user" at bounding box center [676, 365] width 9 height 9
checkbox input "true"
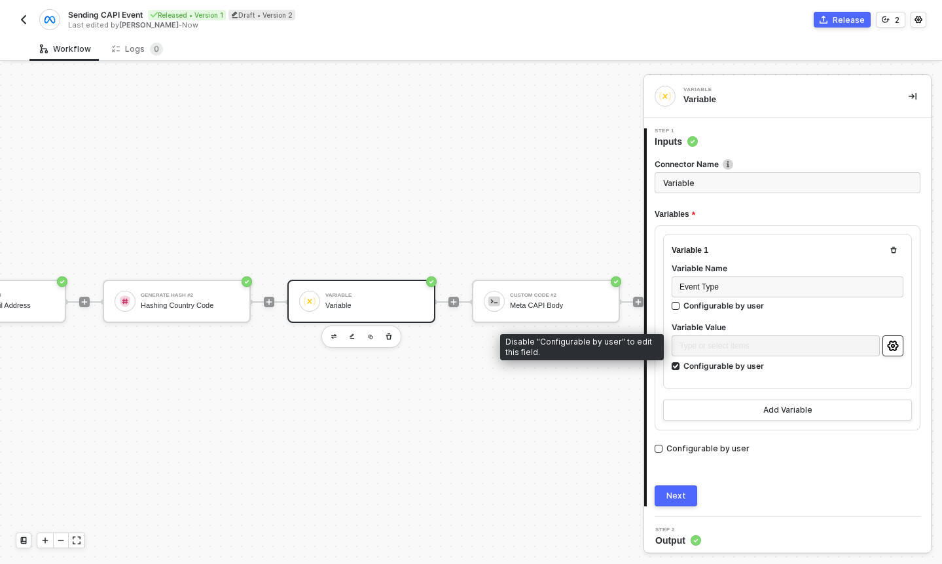
click at [891, 341] on icon "icon-settings" at bounding box center [892, 345] width 11 height 10
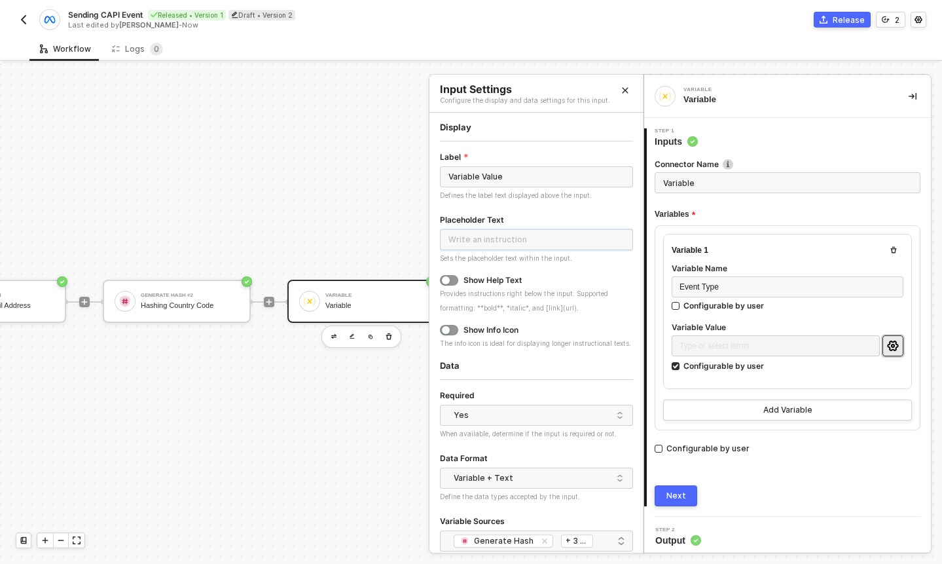
click at [517, 234] on input "text" at bounding box center [536, 239] width 193 height 21
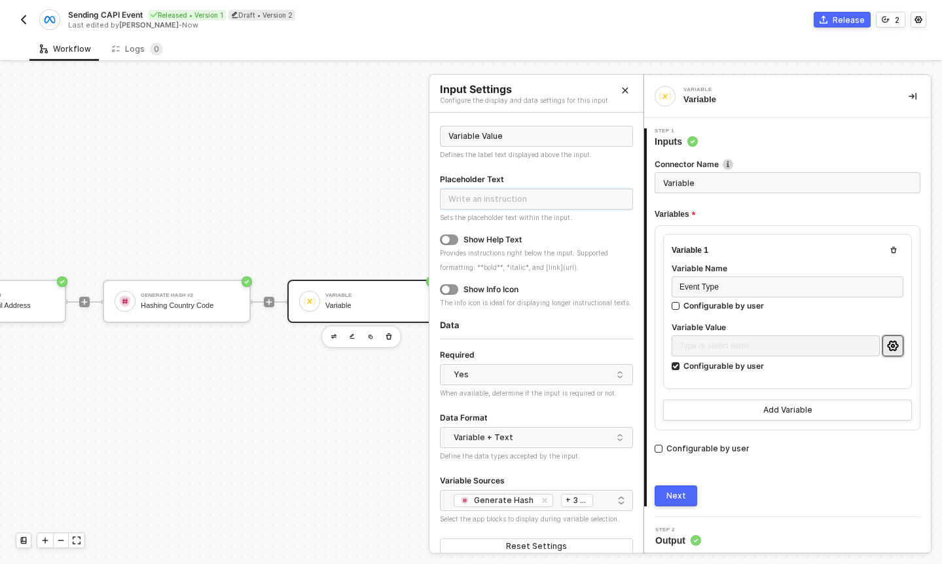
scroll to position [31, 0]
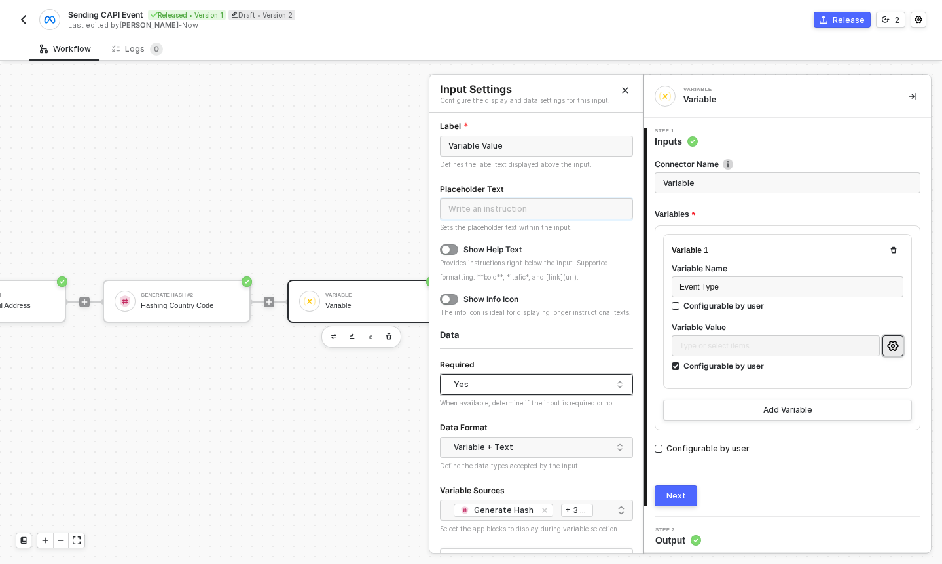
click at [482, 376] on div "Yes" at bounding box center [533, 385] width 159 height 20
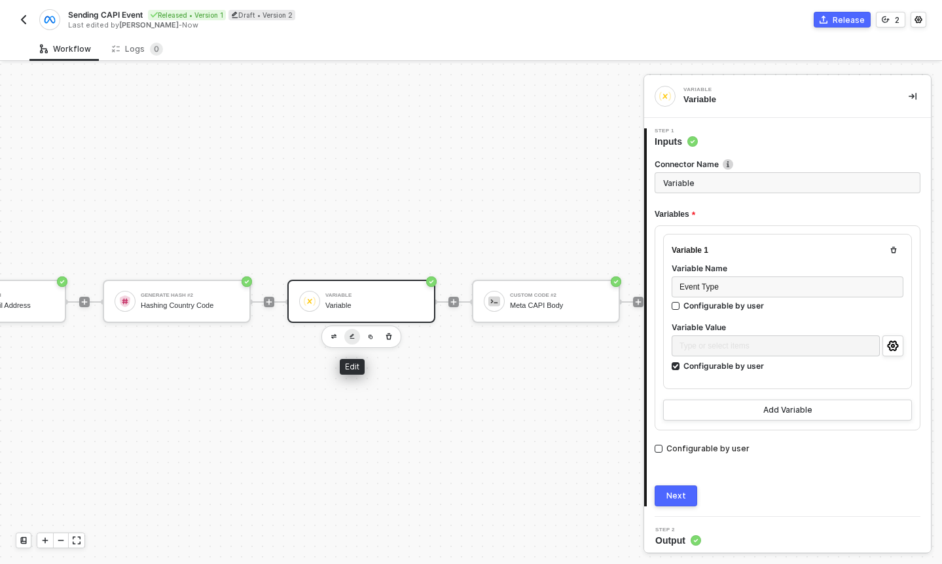
click at [350, 339] on img "button" at bounding box center [352, 336] width 5 height 6
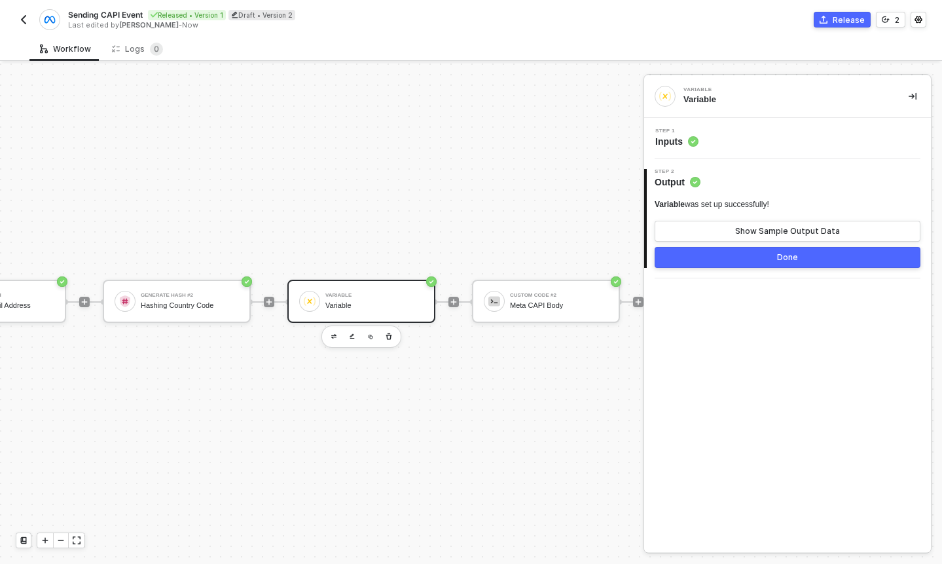
click at [690, 134] on div "Step 1 Inputs" at bounding box center [676, 138] width 43 height 20
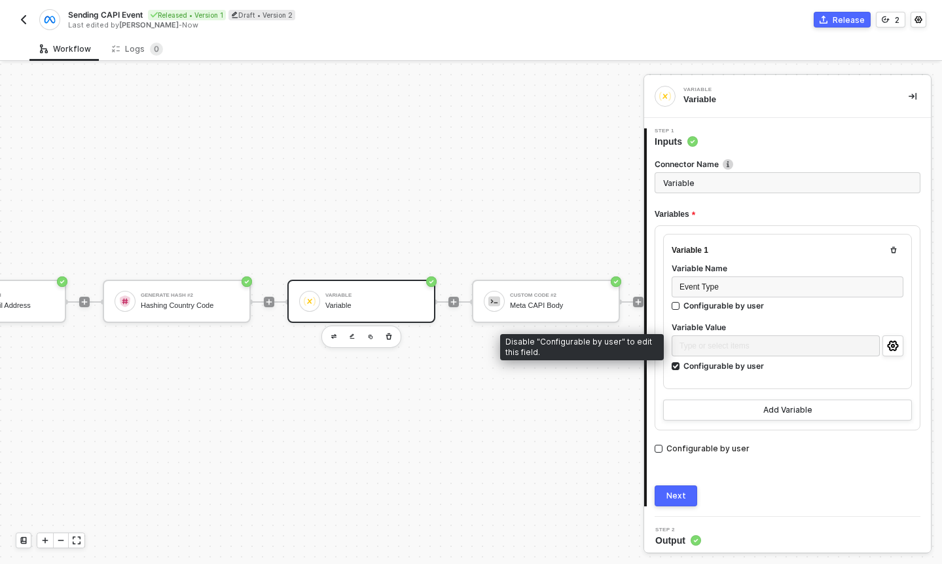
click at [907, 341] on div "Variable 1 Variable Name Event Type Configurable by user Variable Value Type or…" at bounding box center [787, 311] width 249 height 155
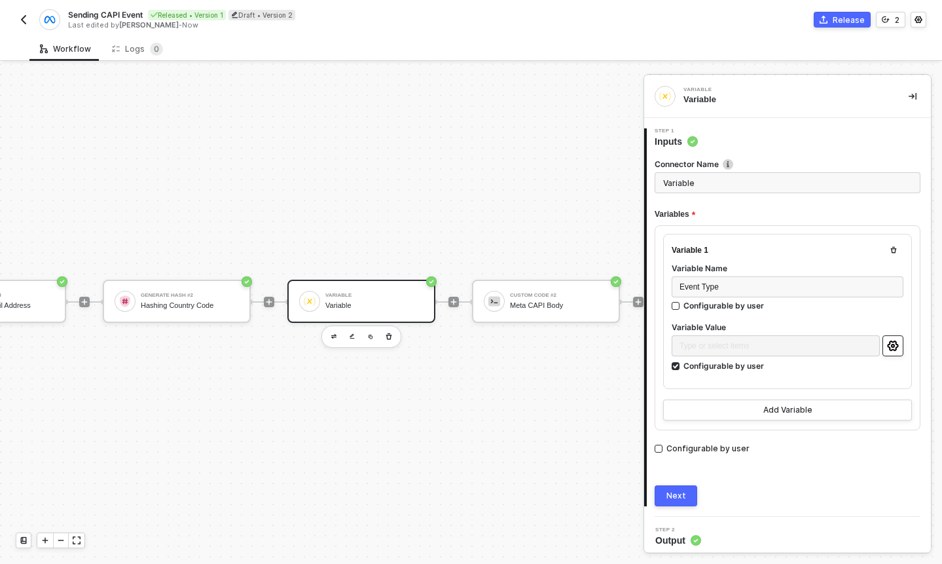
click at [896, 345] on icon "icon-settings" at bounding box center [893, 345] width 12 height 10
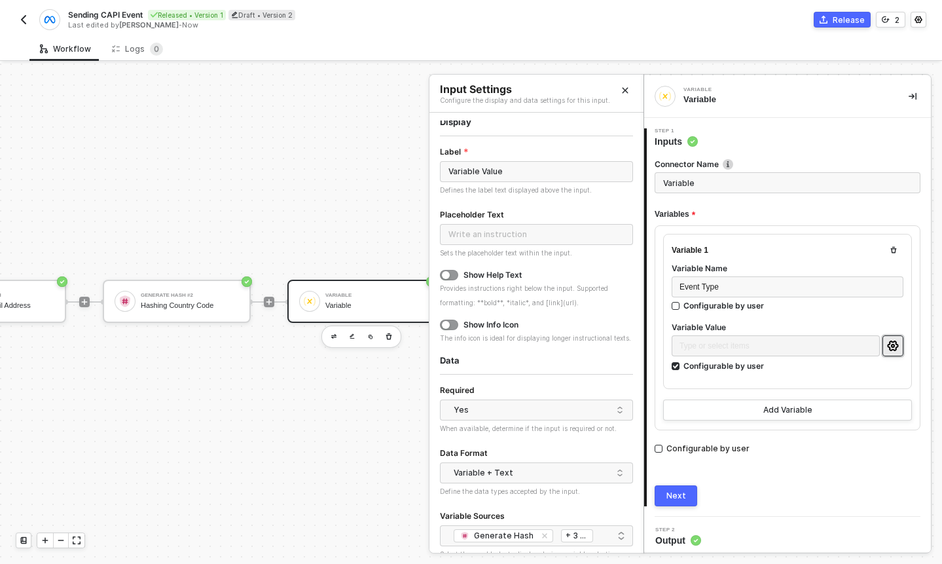
scroll to position [0, 0]
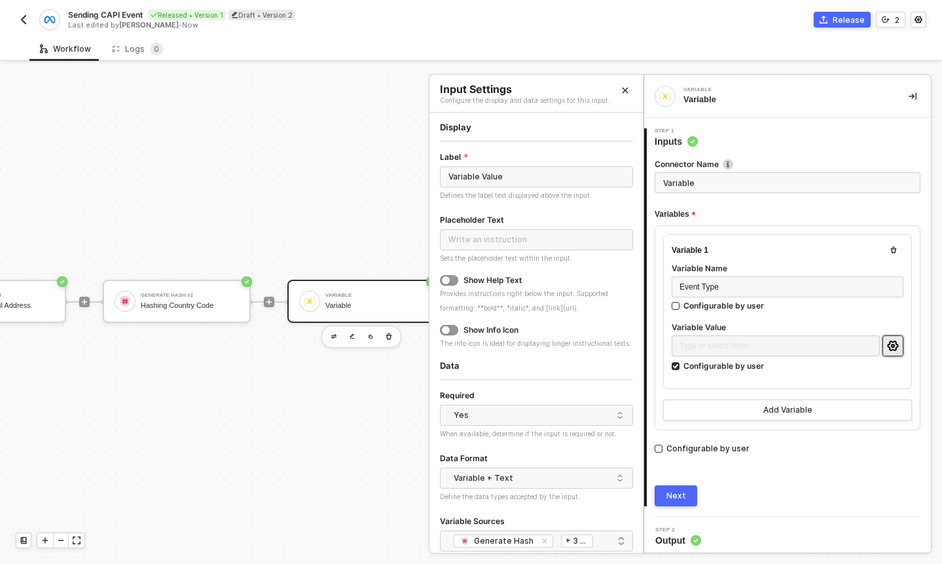
click at [492, 133] on div "Display Label Variable Value Defines the label text displayed above the input. …" at bounding box center [536, 359] width 193 height 475
click at [444, 132] on div "Display" at bounding box center [536, 127] width 193 height 11
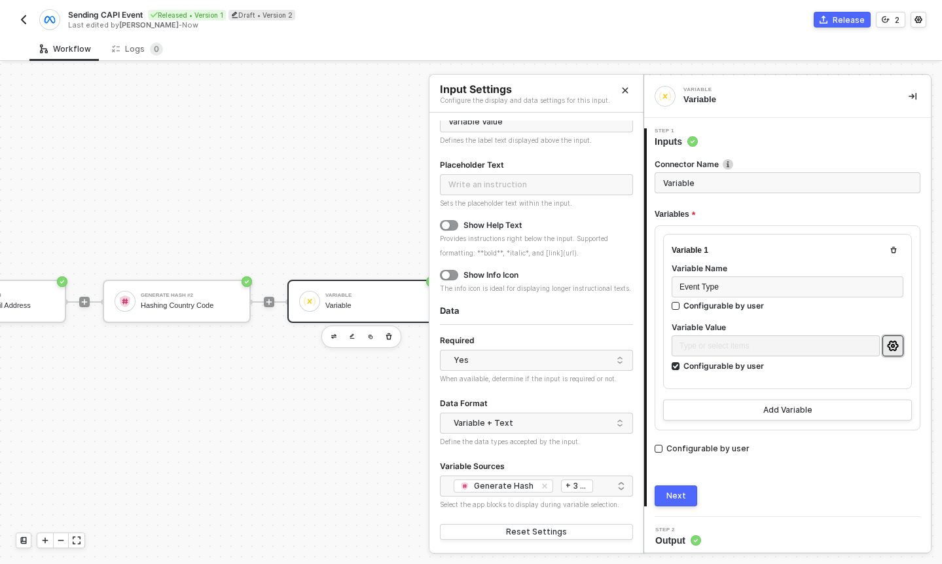
click at [620, 87] on button "Close" at bounding box center [625, 91] width 16 height 16
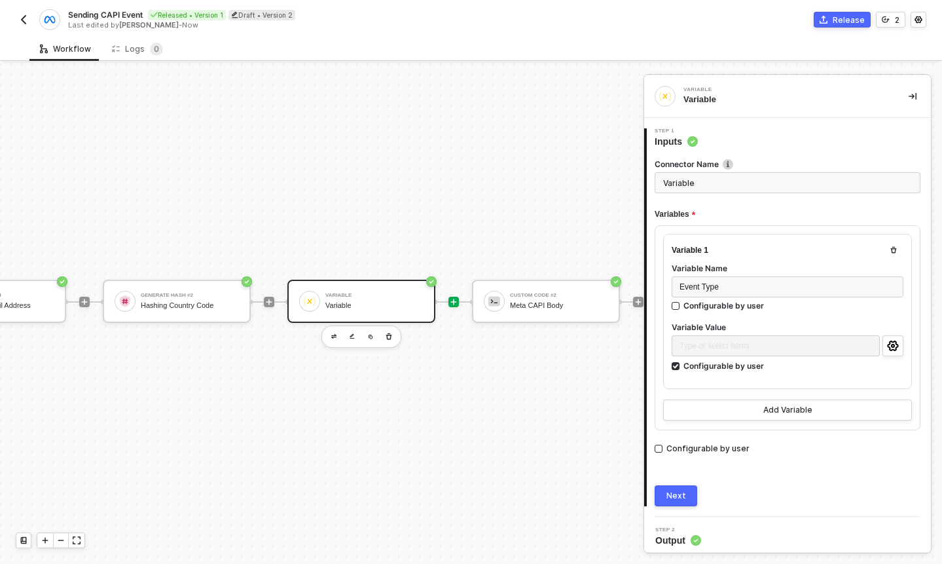
click at [449, 306] on div at bounding box center [454, 302] width 10 height 10
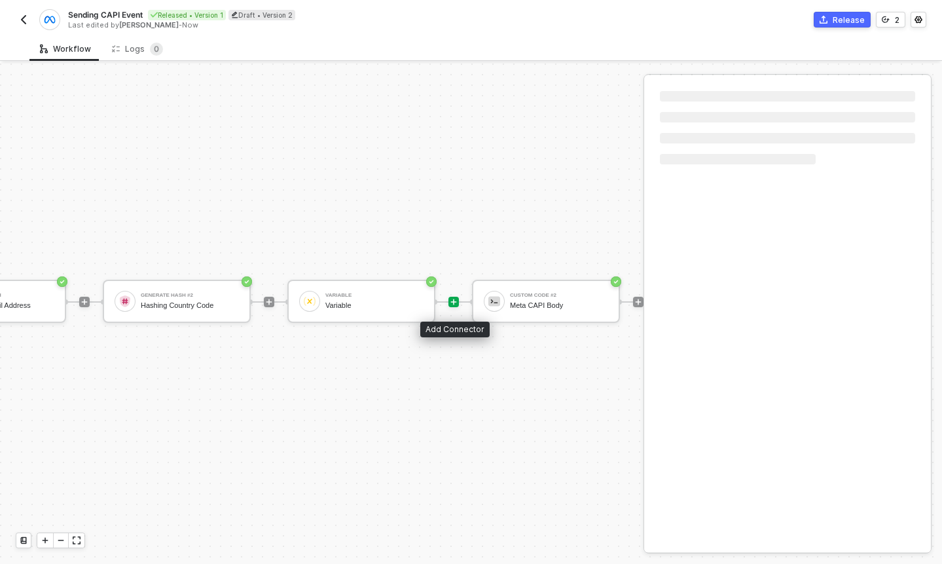
click at [453, 304] on icon "icon-play" at bounding box center [454, 302] width 8 height 8
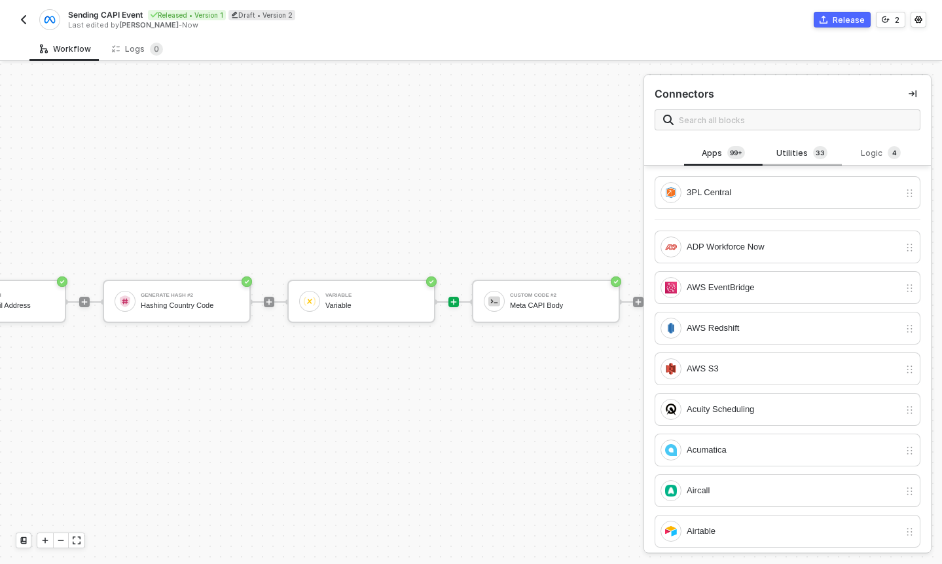
click at [790, 160] on div "Utilities 3 3" at bounding box center [802, 153] width 58 height 14
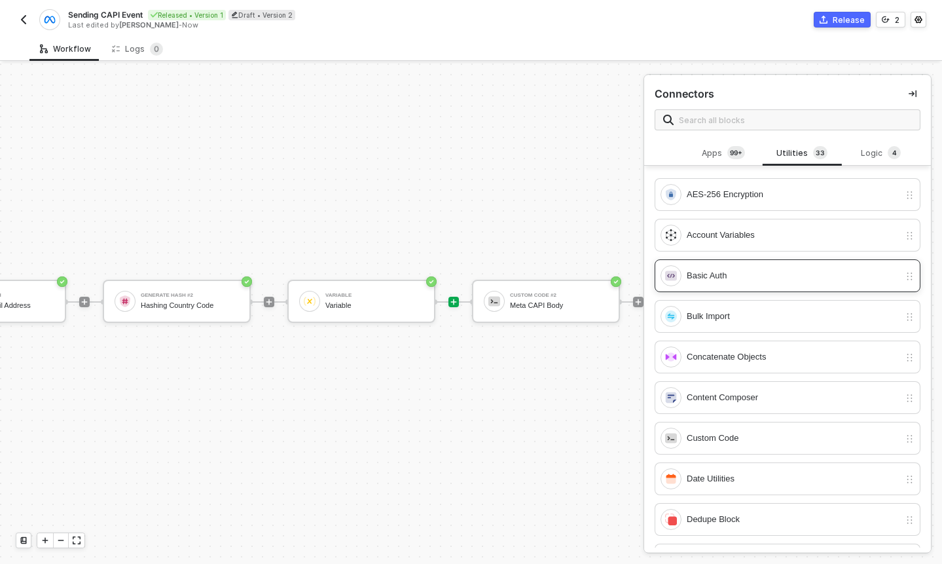
scroll to position [57, 0]
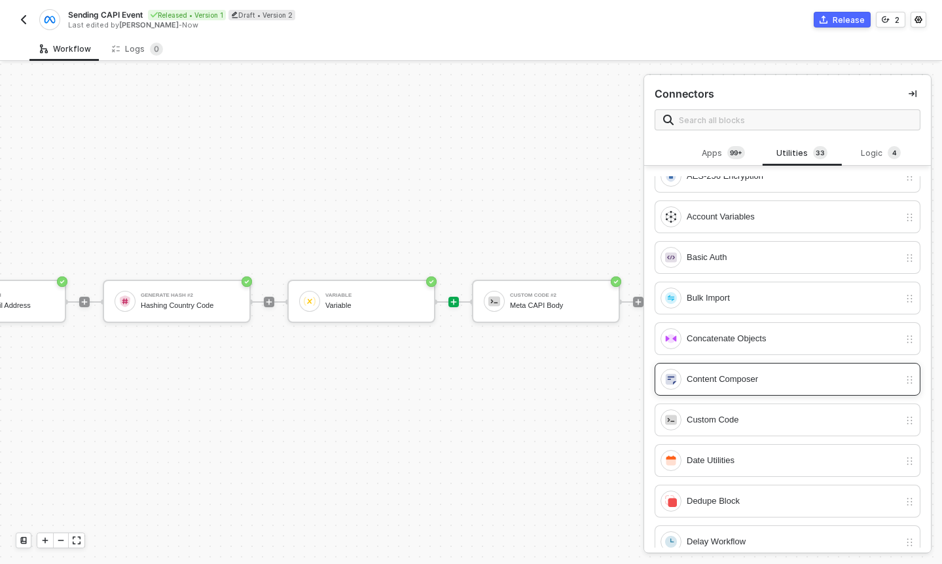
click at [776, 381] on div "Content Composer" at bounding box center [793, 379] width 213 height 14
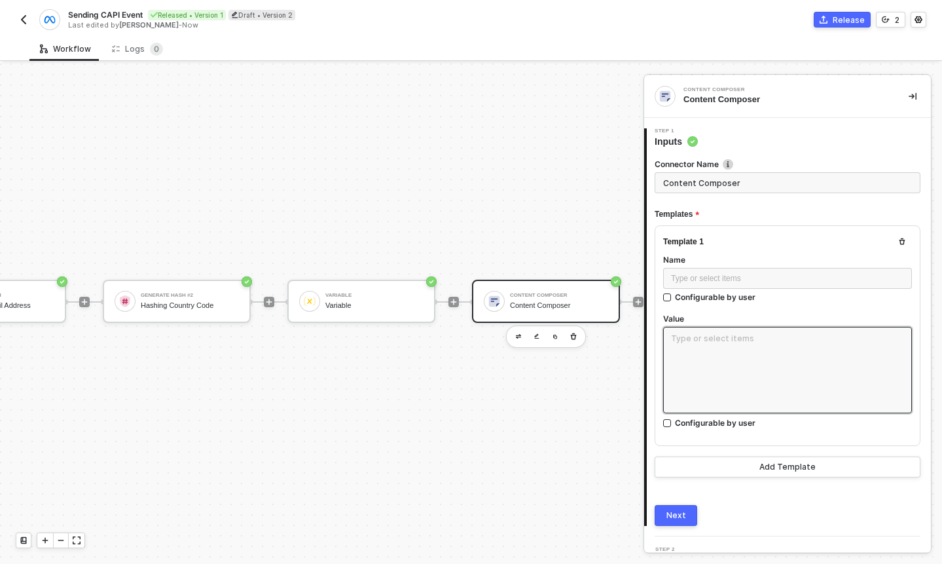
click at [711, 357] on textarea at bounding box center [787, 370] width 249 height 86
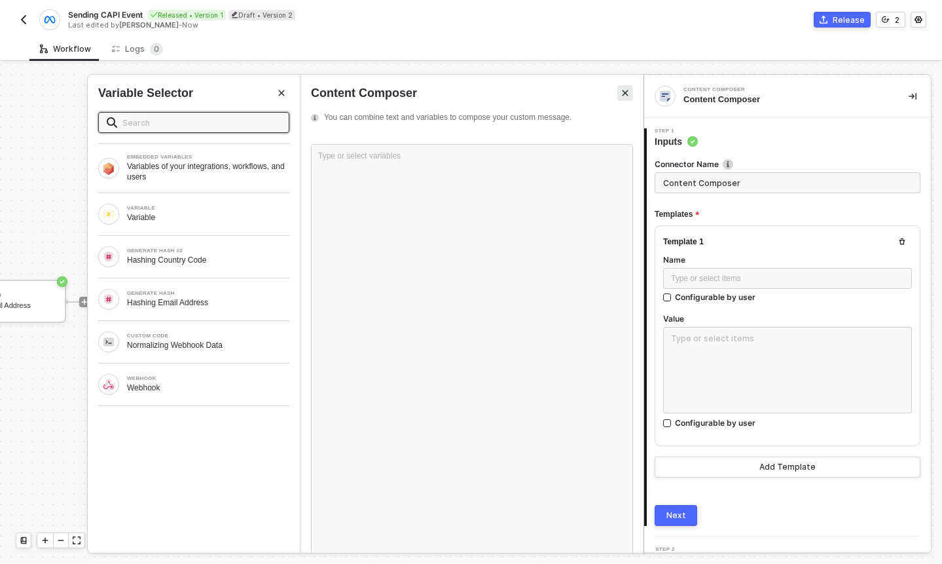
click at [625, 94] on icon "Close" at bounding box center [626, 93] width 6 height 6
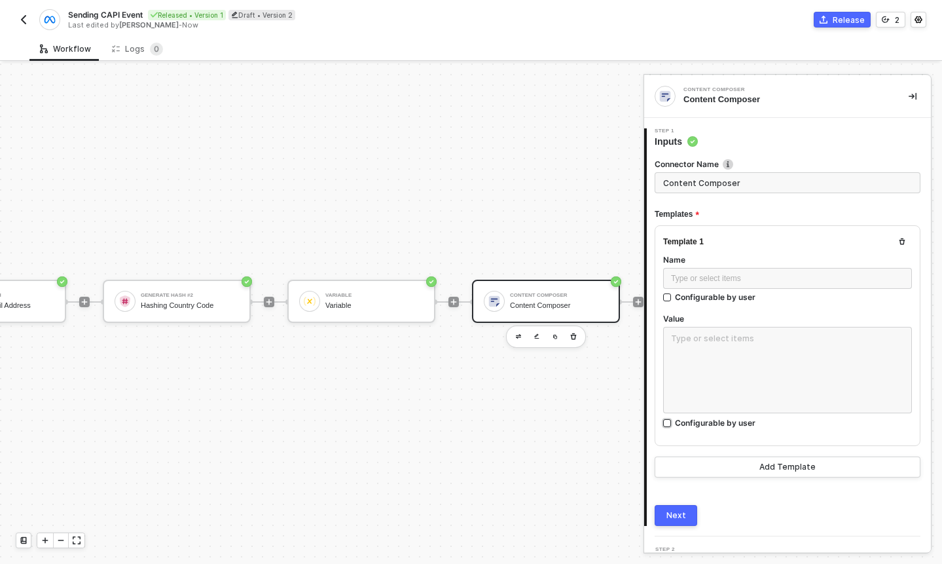
click at [688, 422] on div "Configurable by user" at bounding box center [715, 422] width 81 height 11
click at [672, 422] on input "Configurable by user" at bounding box center [667, 423] width 9 height 9
checkbox input "true"
click at [893, 341] on button "button" at bounding box center [901, 337] width 21 height 21
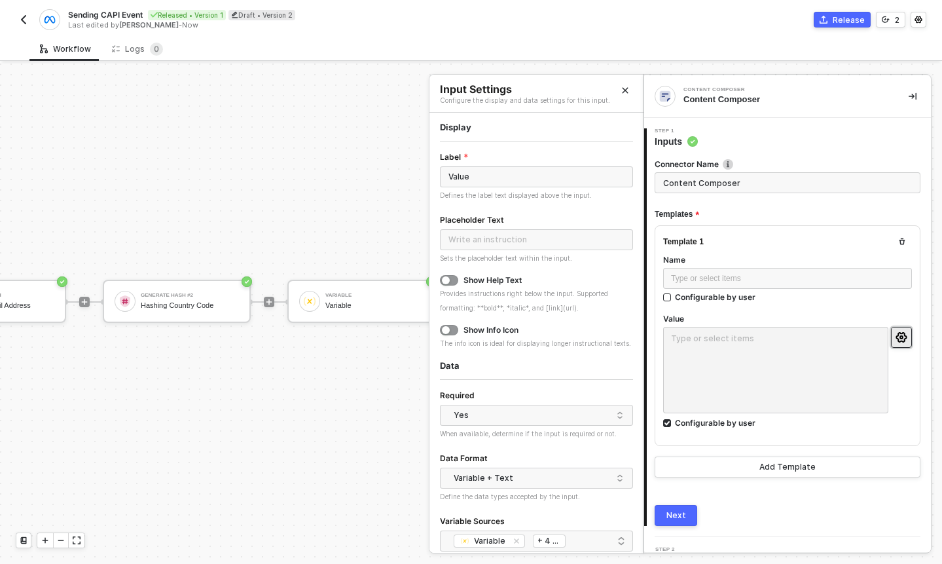
scroll to position [55, 0]
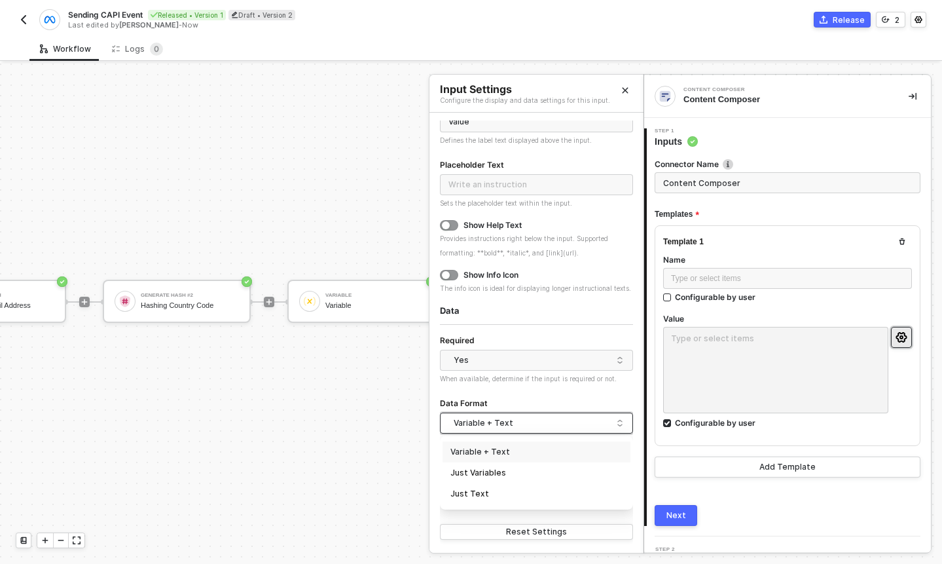
click at [579, 426] on div "Variable + Text" at bounding box center [533, 423] width 159 height 20
click at [571, 478] on div "Just Variables" at bounding box center [536, 472] width 172 height 12
click at [578, 416] on div "Just Variables" at bounding box center [533, 423] width 159 height 20
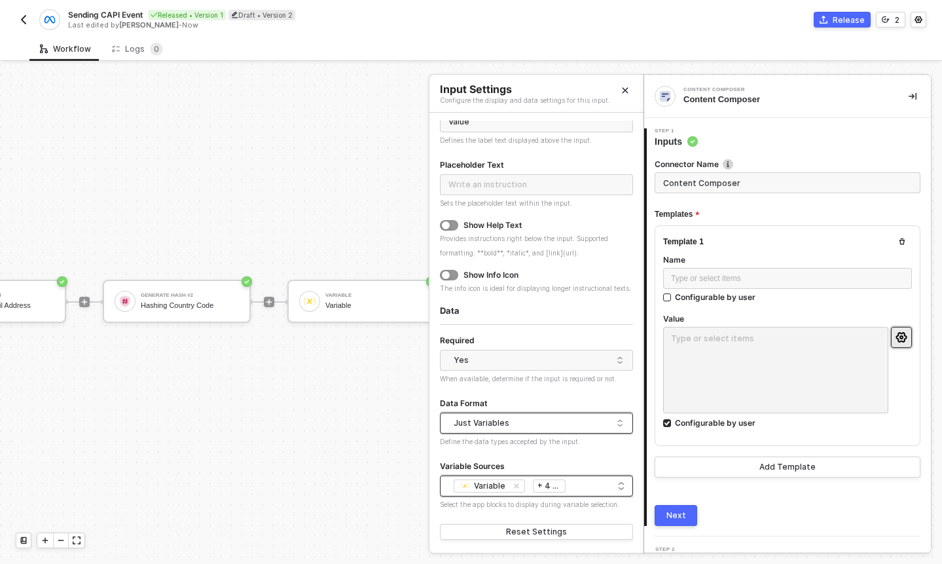
click at [554, 485] on span "+ 4 ..." at bounding box center [548, 486] width 21 height 14
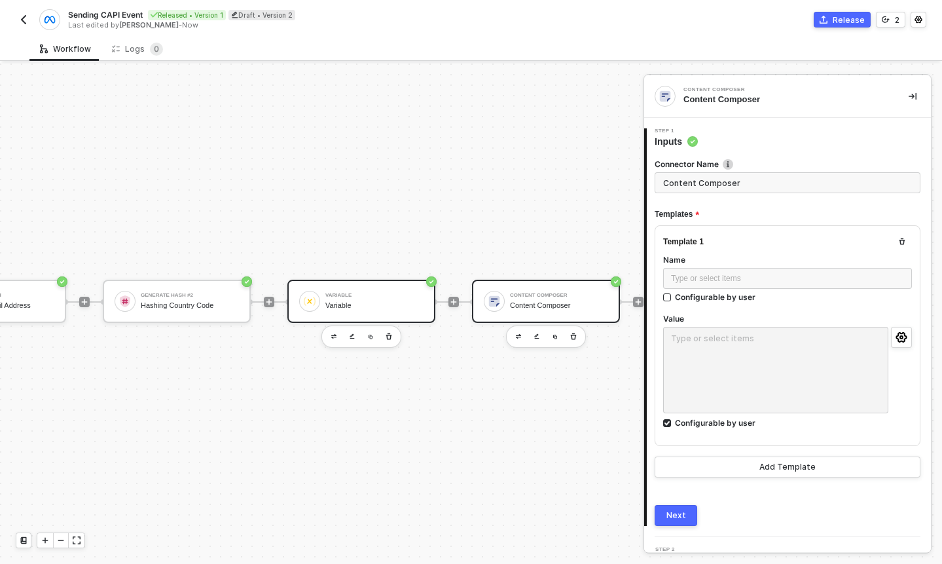
click at [384, 311] on div "Variable Variable" at bounding box center [374, 301] width 98 height 25
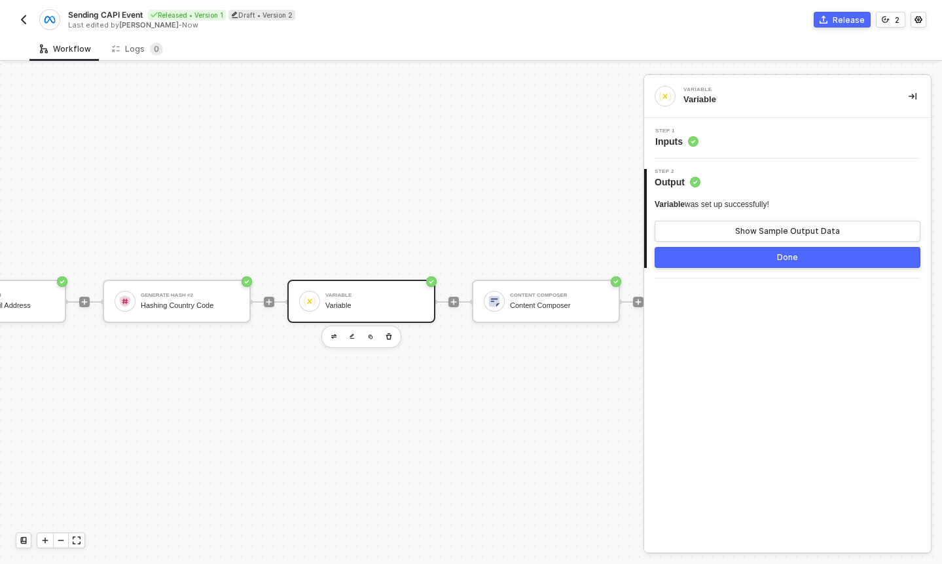
click at [666, 138] on span "Inputs" at bounding box center [676, 141] width 43 height 13
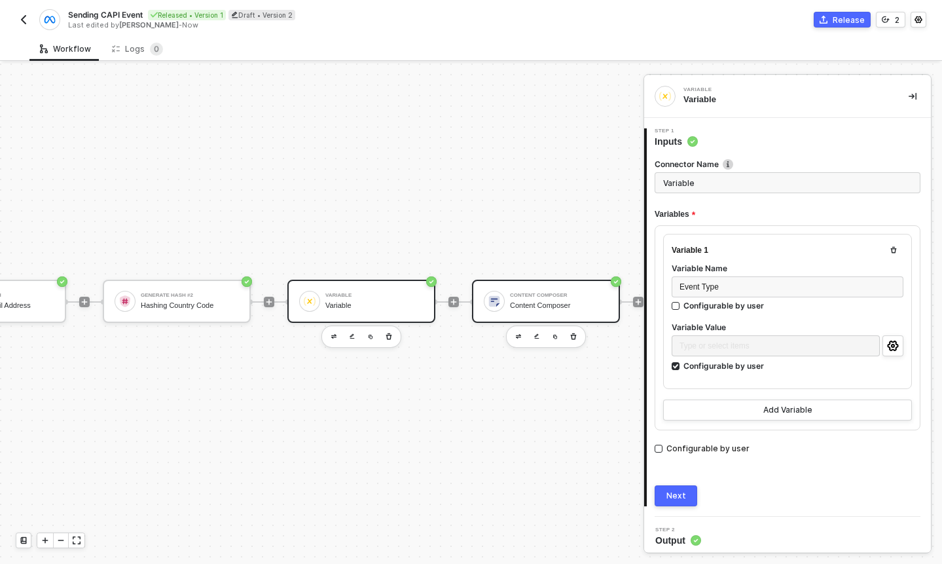
click at [563, 306] on div "Content Composer" at bounding box center [559, 305] width 98 height 9
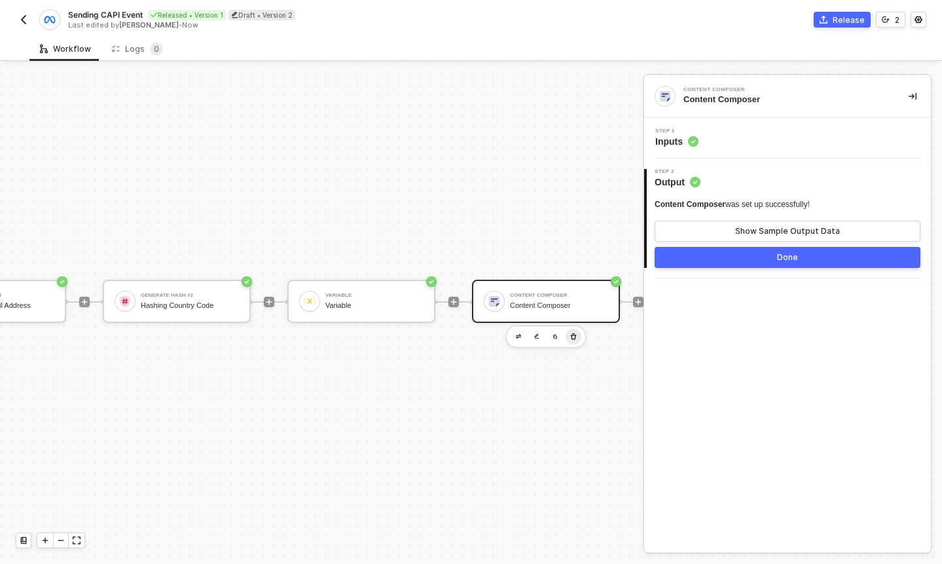
click at [568, 337] on button "button" at bounding box center [574, 337] width 16 height 16
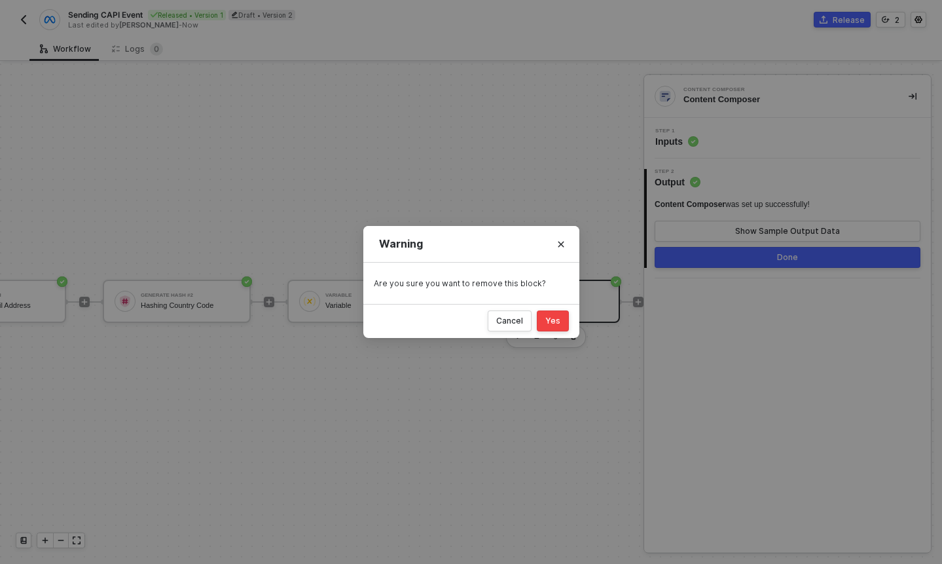
click at [547, 326] on div "Yes" at bounding box center [552, 321] width 15 height 10
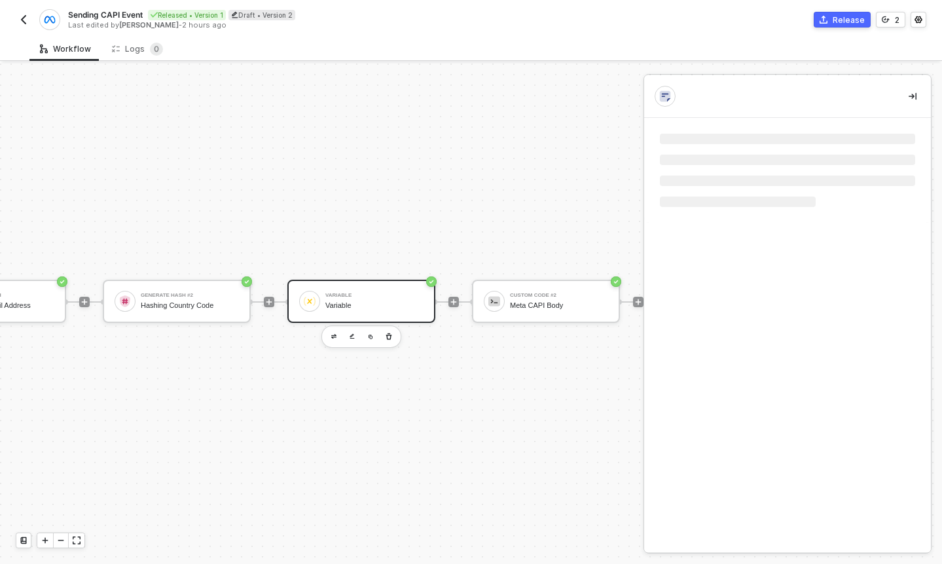
click at [367, 308] on div "Variable" at bounding box center [374, 305] width 98 height 9
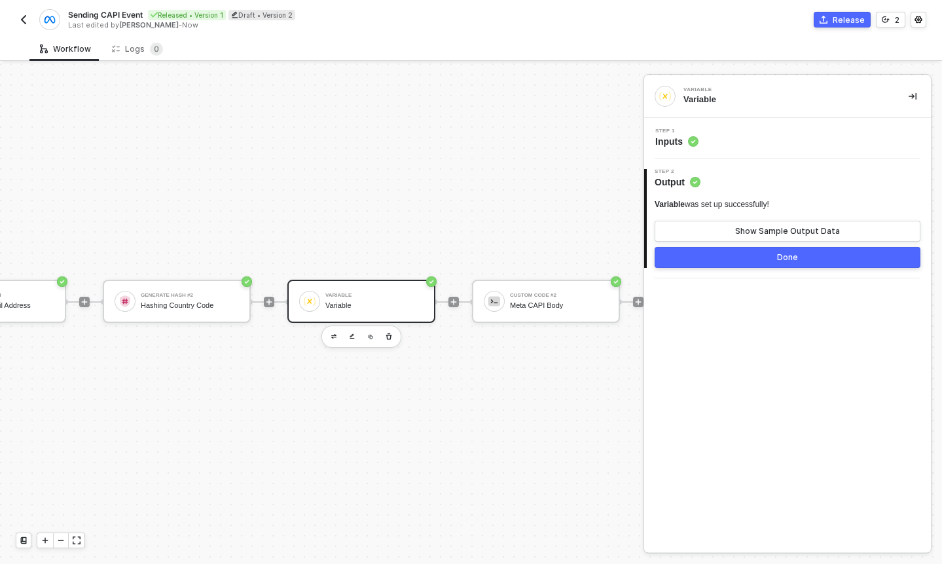
click at [679, 152] on div "Step 1 Inputs" at bounding box center [787, 138] width 287 height 41
click at [672, 141] on span "Inputs" at bounding box center [676, 141] width 43 height 13
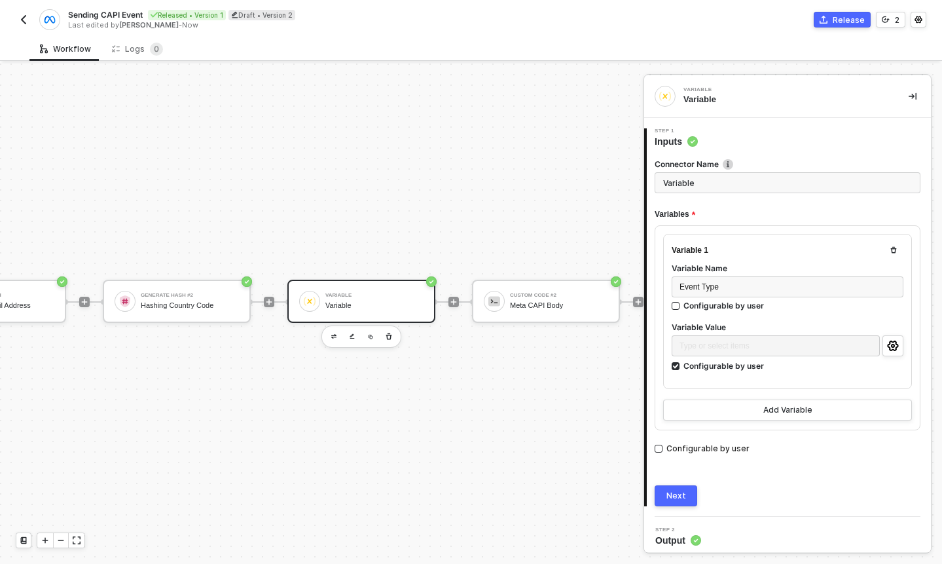
click at [700, 179] on input "Variable" at bounding box center [788, 182] width 266 height 21
type input "V"
click at [890, 348] on icon "icon-settings" at bounding box center [892, 345] width 11 height 10
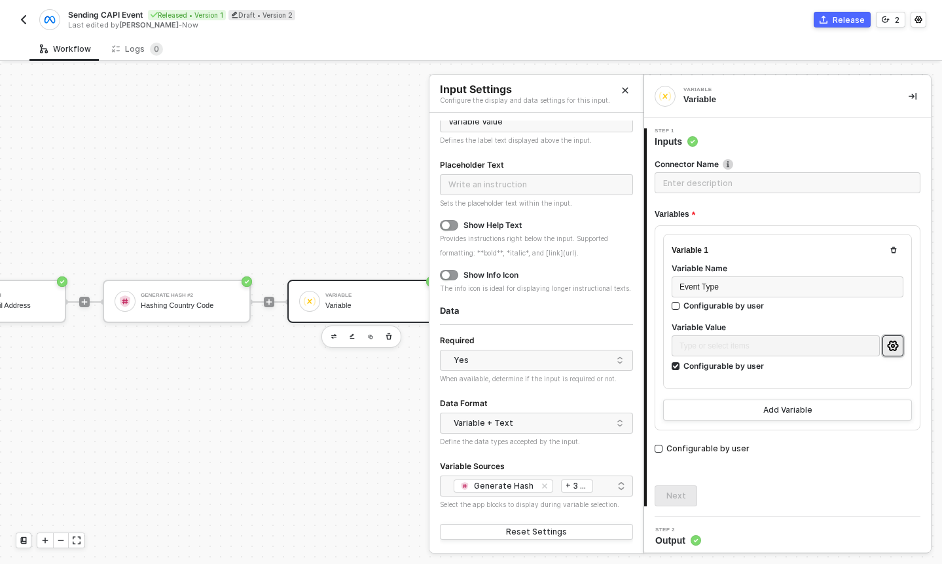
click at [627, 92] on icon "Close" at bounding box center [626, 91] width 6 height 6
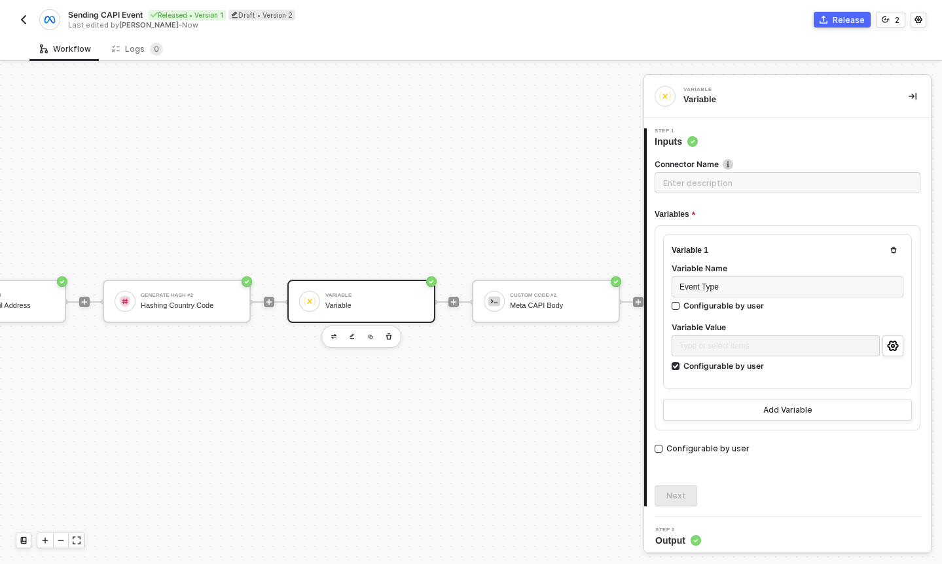
click at [452, 191] on div "TRIGGER [PERSON_NAME] Webhook Custom Code Normalizing Webhook Data Generate Has…" at bounding box center [180, 301] width 1295 height 524
click at [546, 196] on div "TRIGGER [PERSON_NAME] Webhook Custom Code Normalizing Webhook Data Generate Has…" at bounding box center [180, 301] width 1295 height 524
click at [398, 337] on div at bounding box center [361, 336] width 80 height 22
click at [386, 337] on icon "button" at bounding box center [389, 336] width 8 height 10
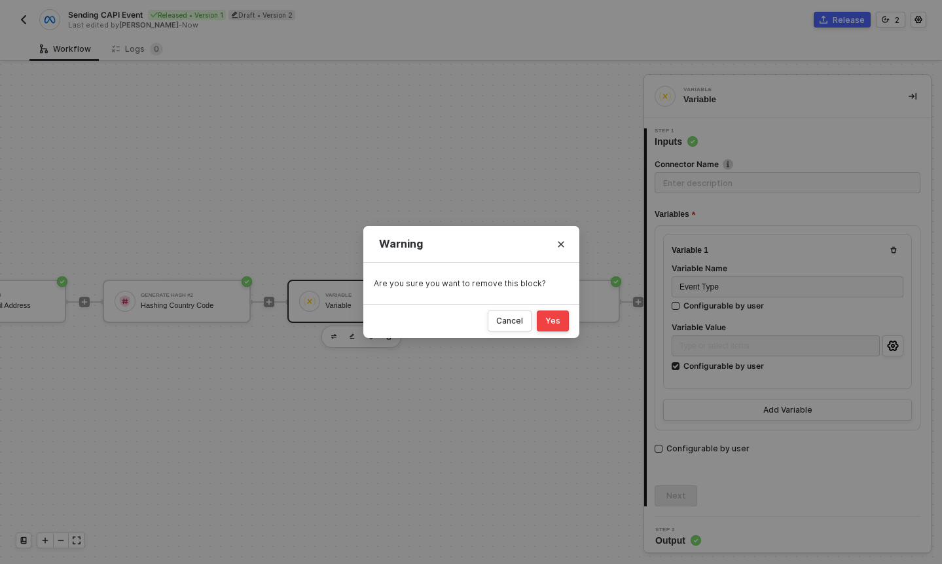
click at [552, 327] on button "Yes" at bounding box center [553, 320] width 32 height 21
checkbox input "false"
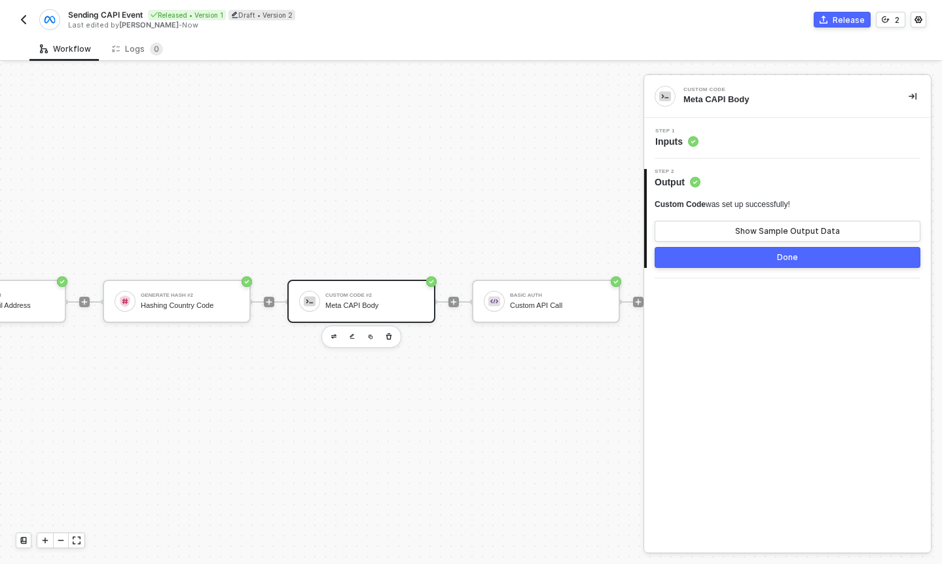
click at [22, 16] on img "button" at bounding box center [23, 19] width 10 height 10
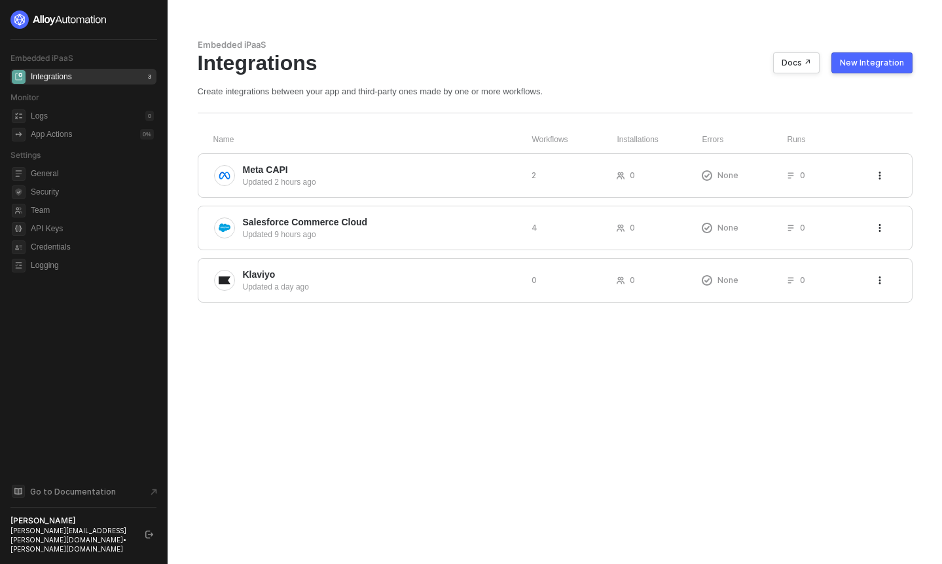
click at [847, 60] on div "New Integration" at bounding box center [872, 63] width 64 height 10
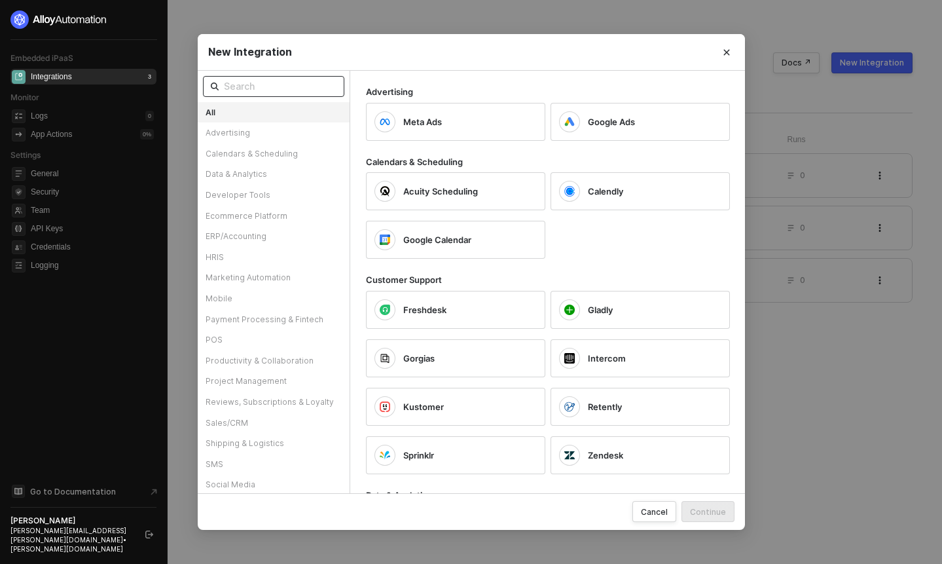
click at [308, 79] on input "text" at bounding box center [280, 86] width 113 height 14
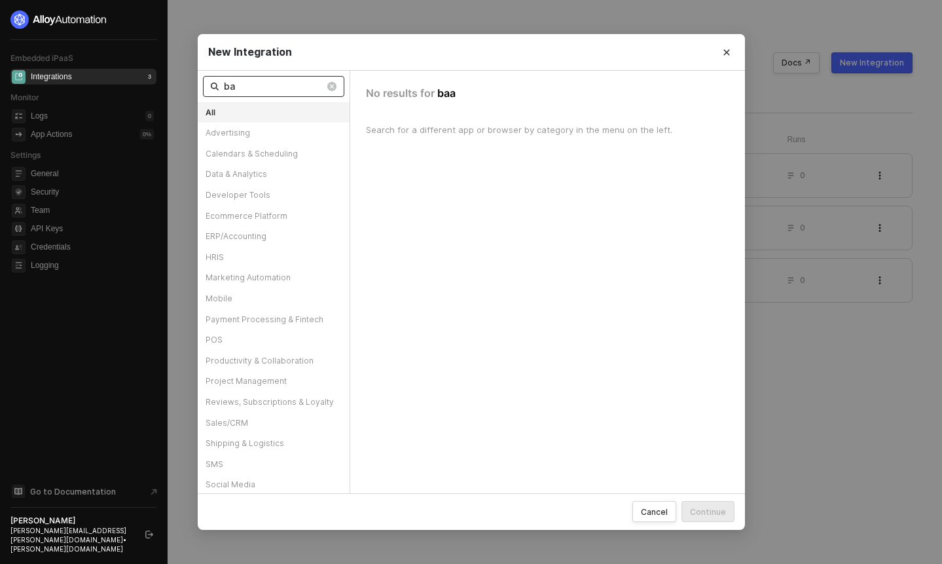
type input "b"
type input "c"
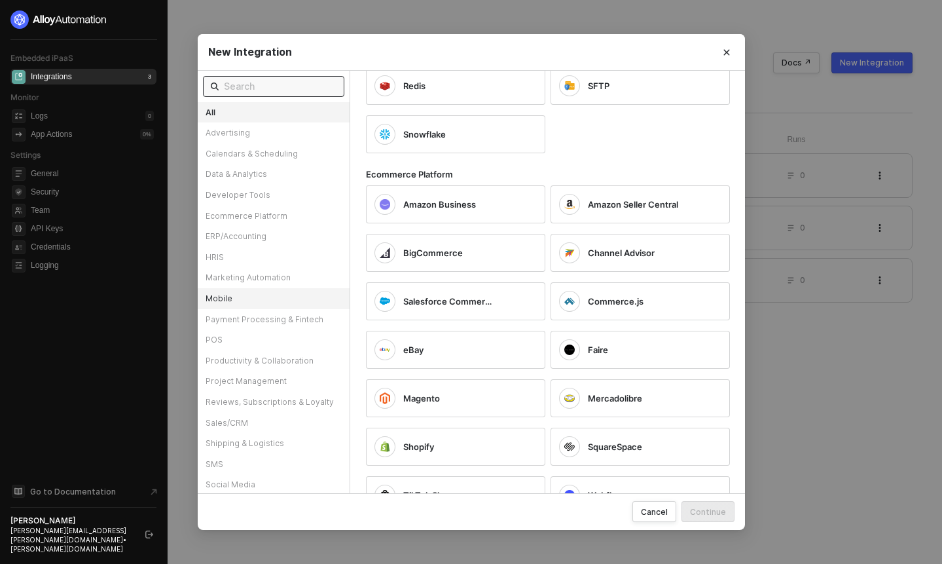
scroll to position [43, 0]
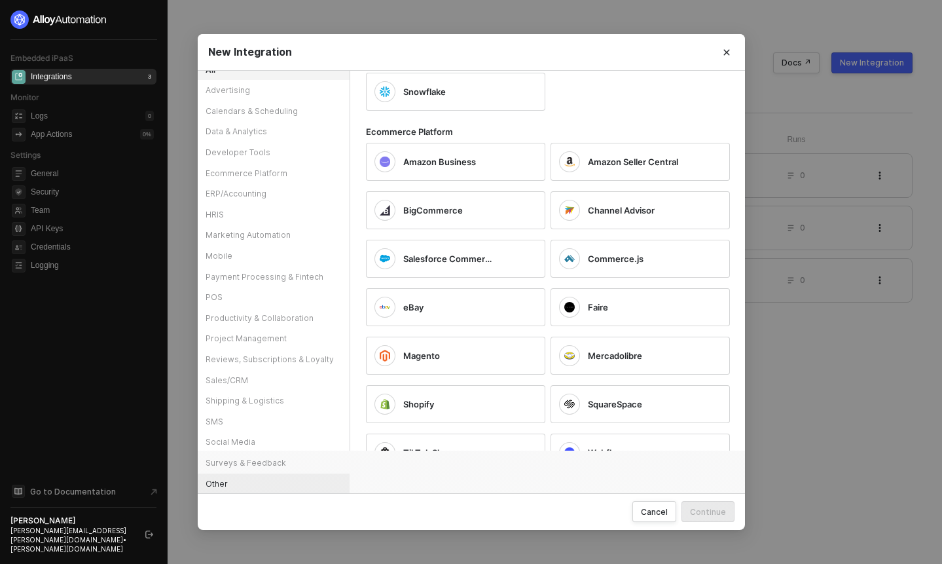
click at [213, 485] on div "Other" at bounding box center [274, 483] width 152 height 21
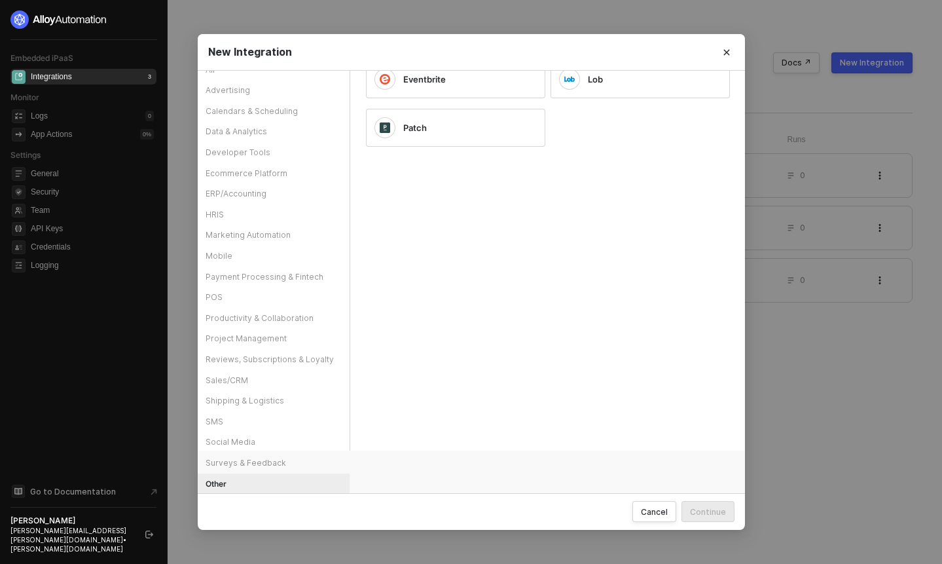
scroll to position [0, 0]
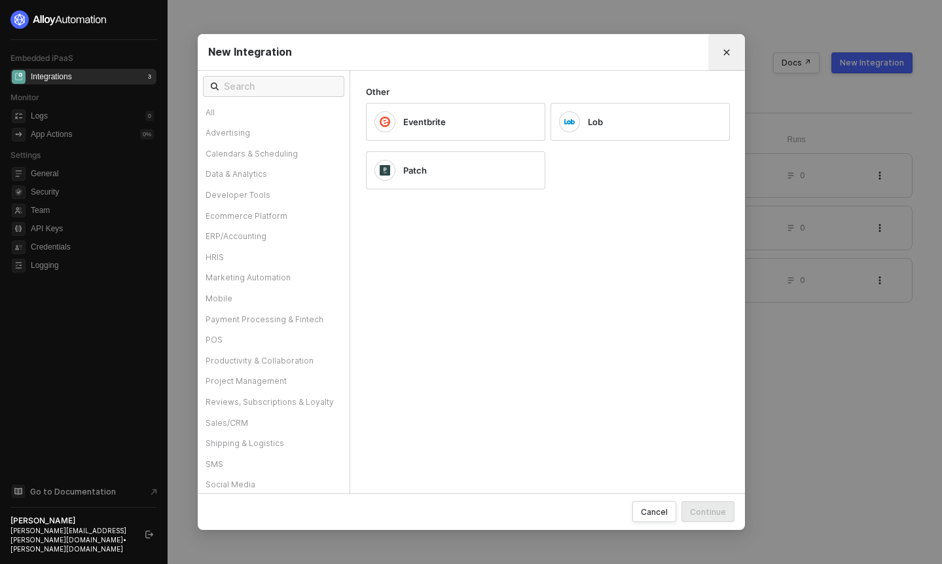
click at [714, 56] on button "Close" at bounding box center [726, 52] width 37 height 37
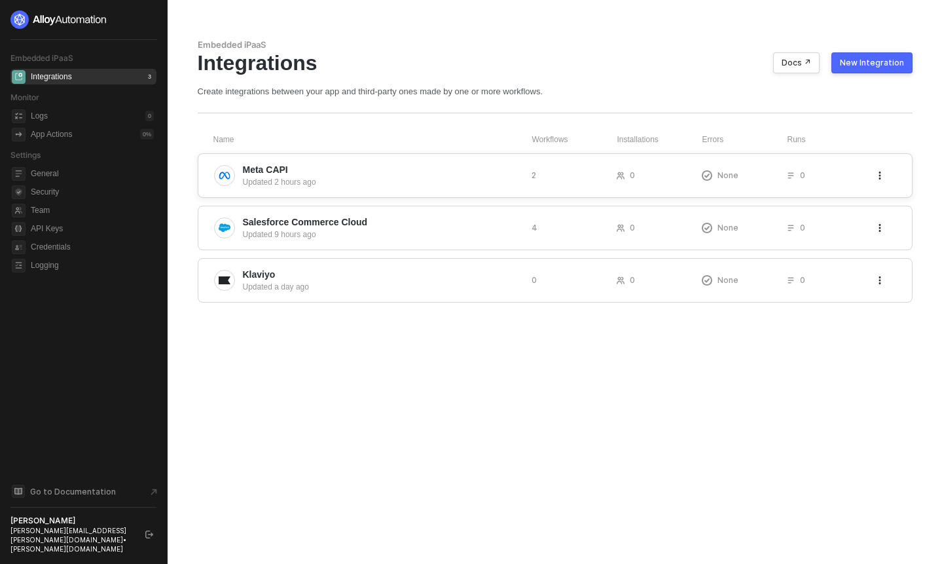
click at [234, 174] on div at bounding box center [224, 175] width 21 height 21
